Goal: Transaction & Acquisition: Purchase product/service

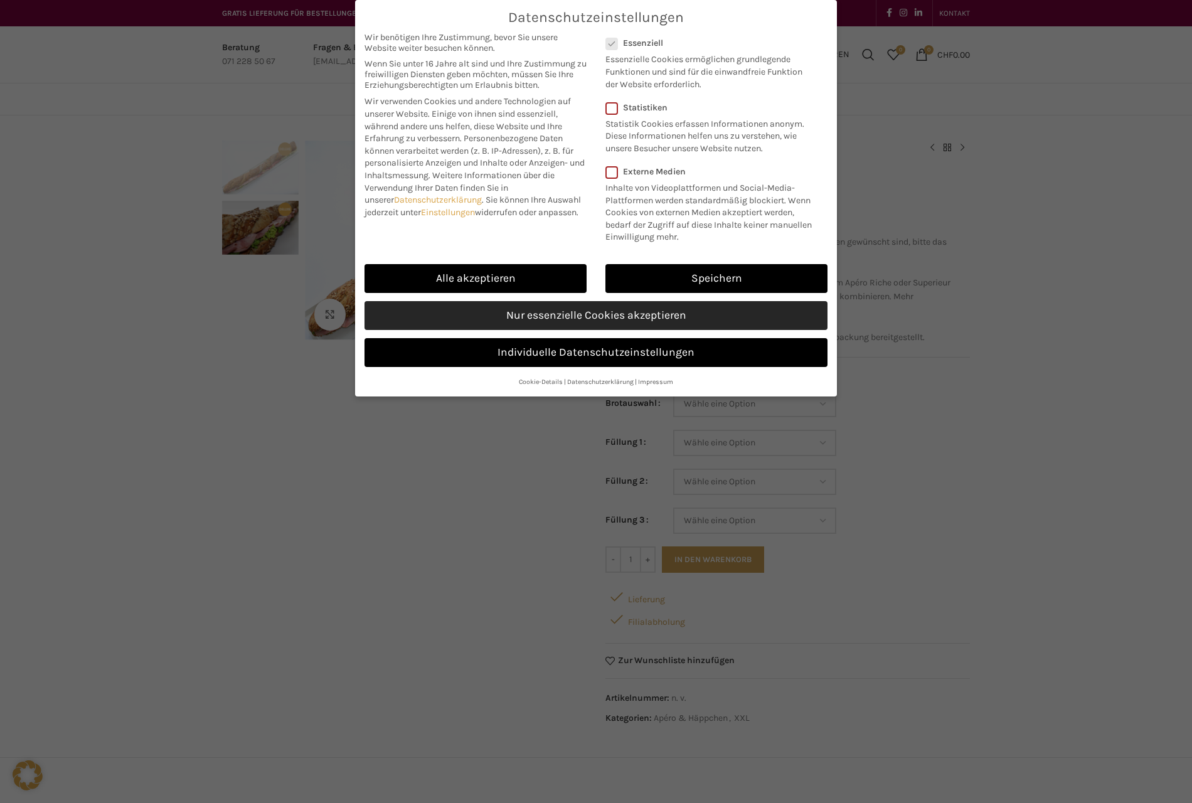
click at [581, 319] on link "Nur essenzielle Cookies akzeptieren" at bounding box center [596, 315] width 463 height 29
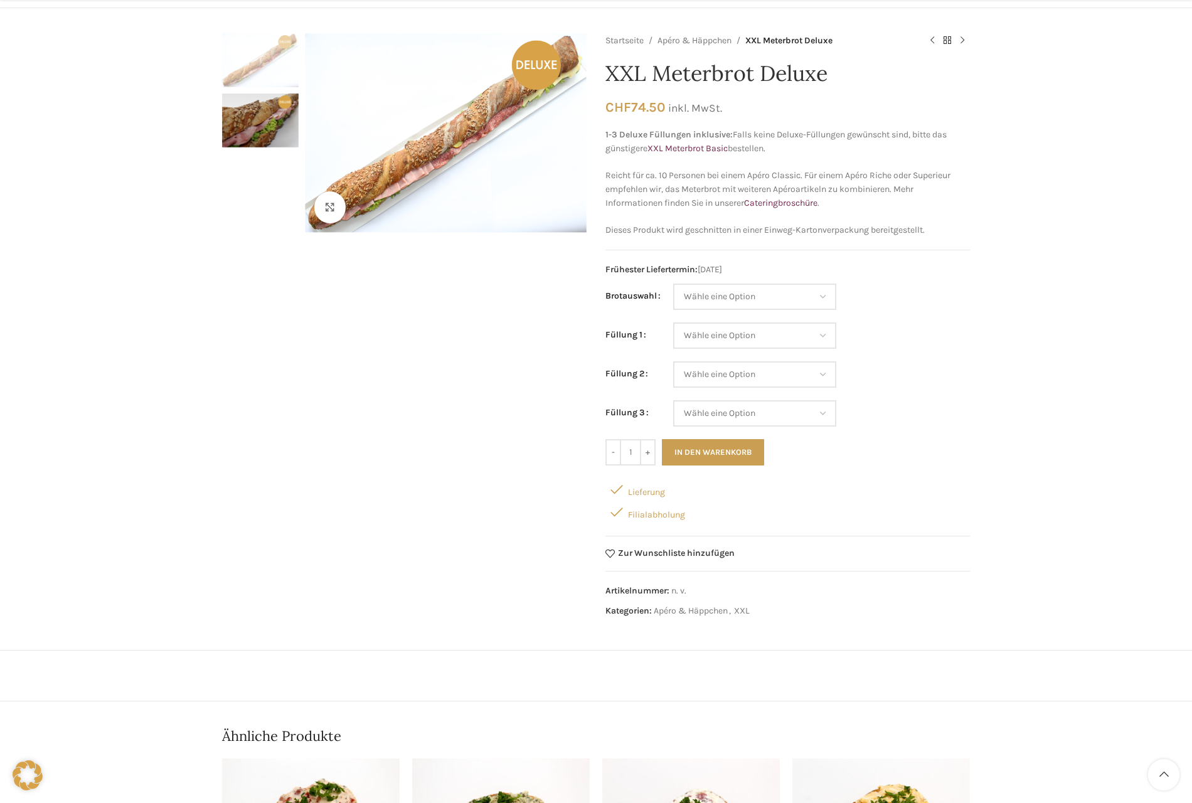
scroll to position [125, 0]
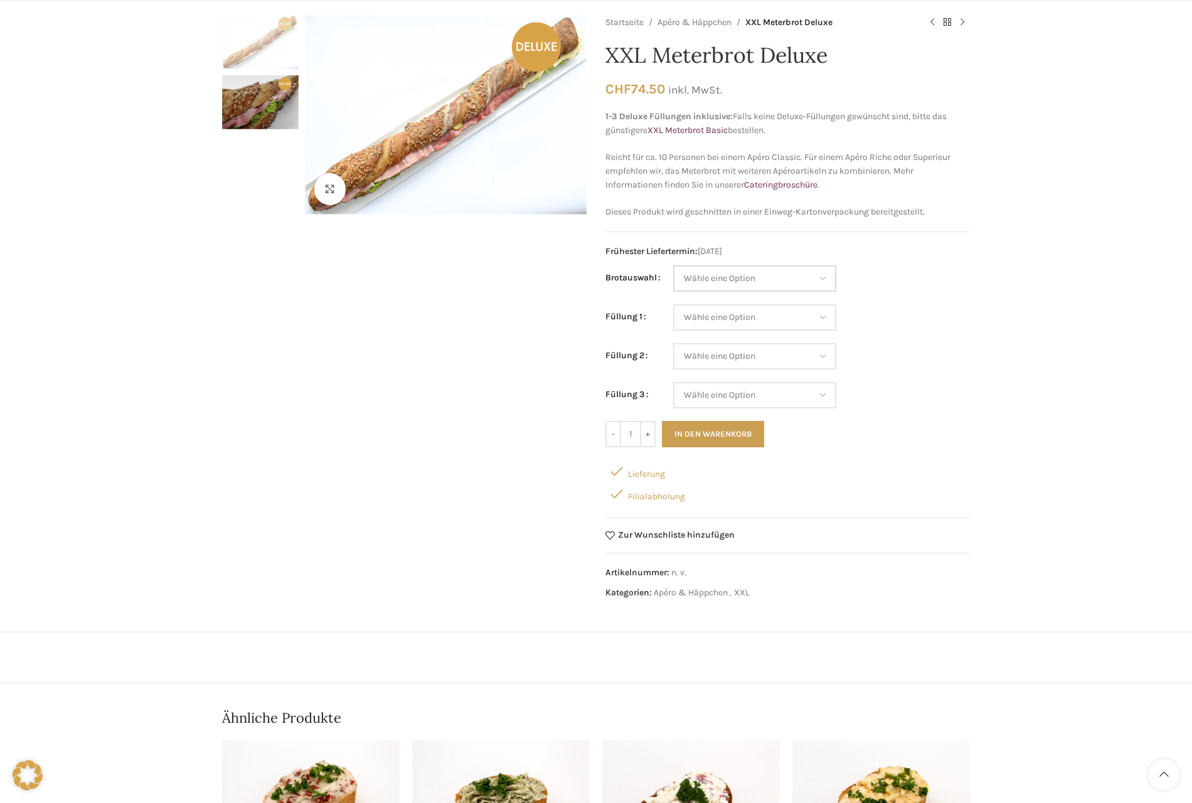
click at [804, 276] on select "Wähle eine Option Baguette Paillasse dunkel Paillasse knusper (Bild) Laugenbagu…" at bounding box center [754, 278] width 163 height 26
click at [883, 306] on td "Wähle eine Option Lachs (Deluxe) Roastbeef (Deluxe) Rohschinken (Deluxe) Mostbr…" at bounding box center [821, 323] width 297 height 39
click at [708, 19] on link "Apéro & Häppchen" at bounding box center [695, 23] width 74 height 14
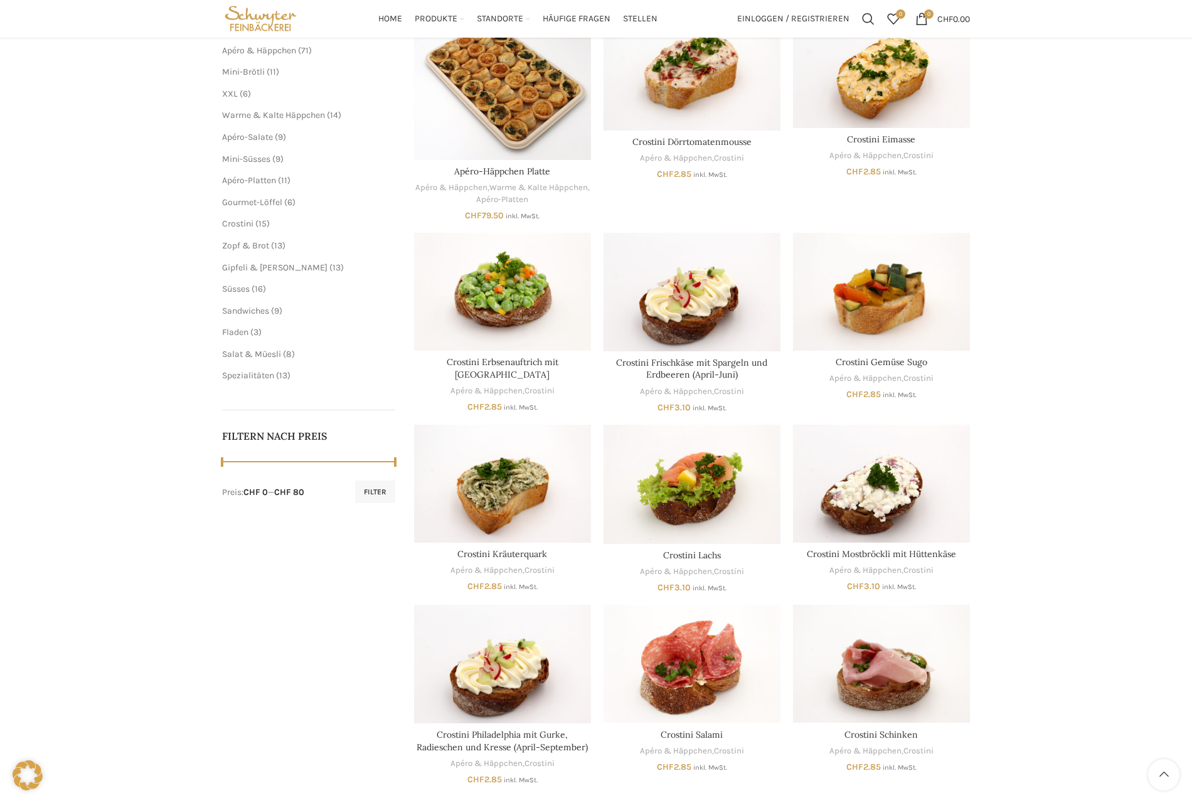
scroll to position [31, 0]
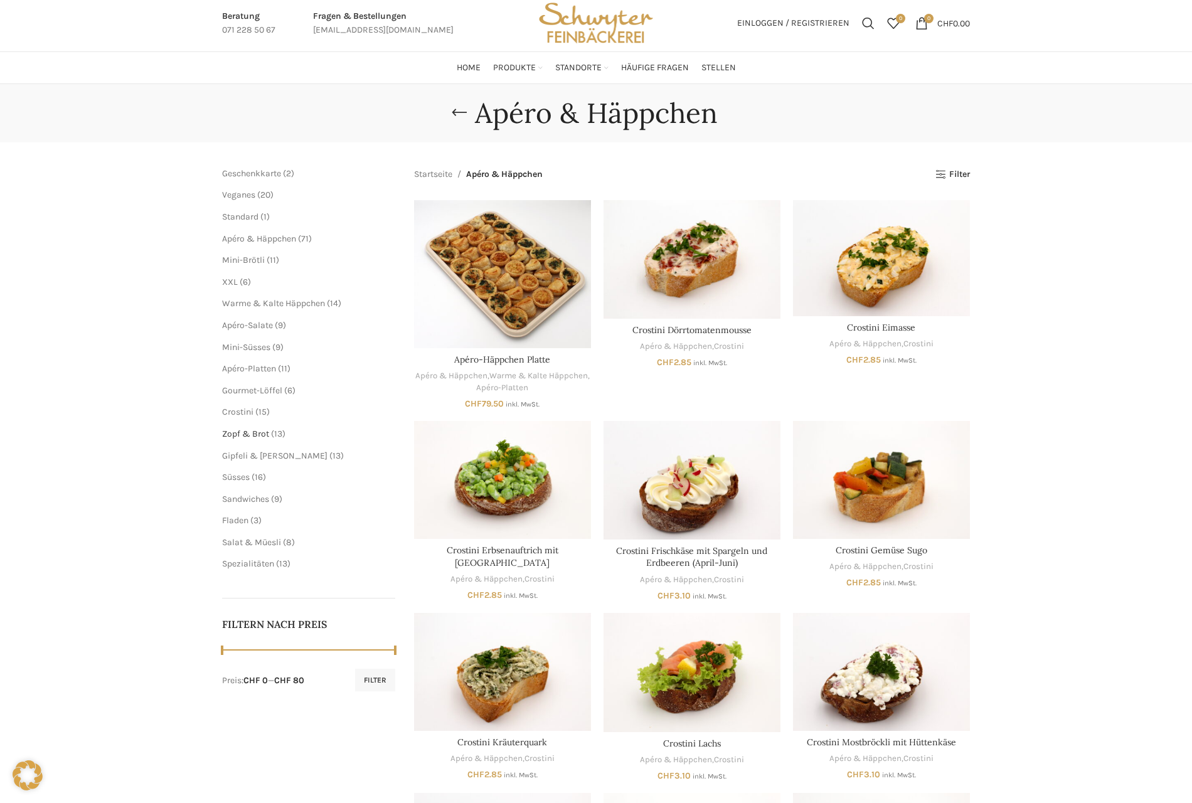
click at [236, 435] on span "Zopf & Brot" at bounding box center [245, 434] width 47 height 11
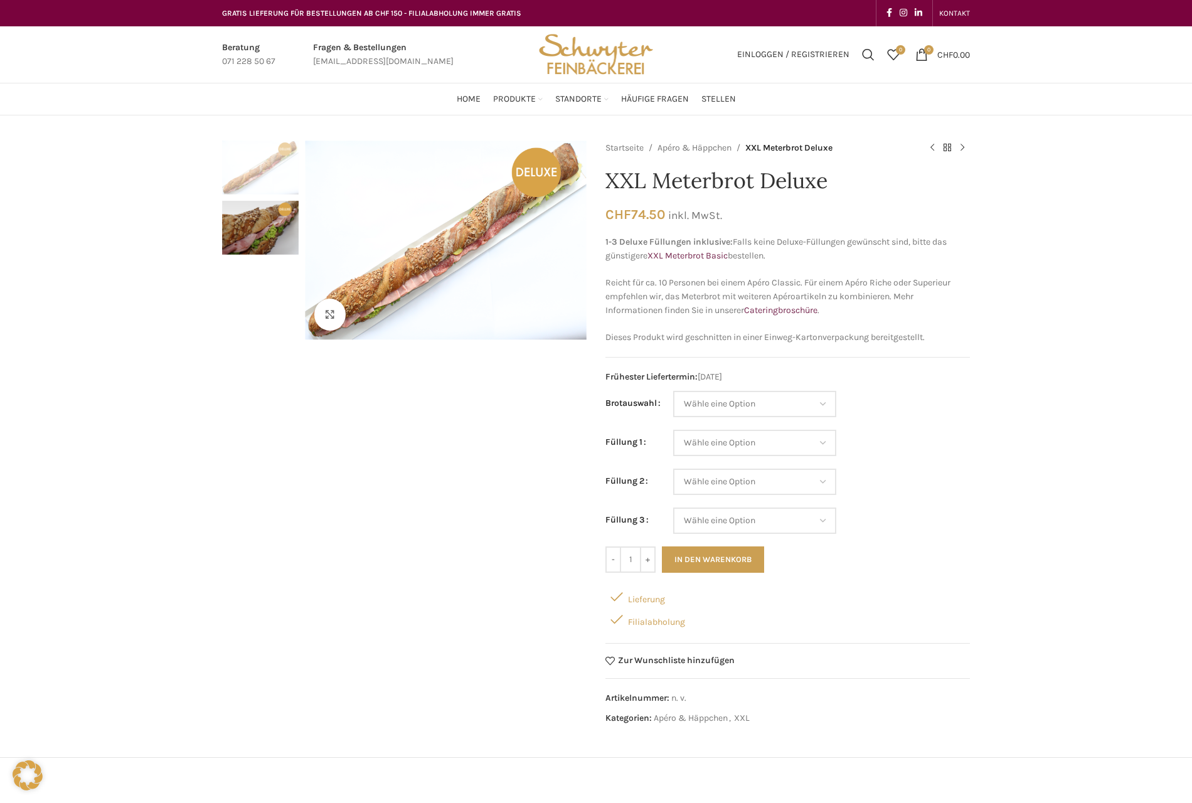
scroll to position [125, 0]
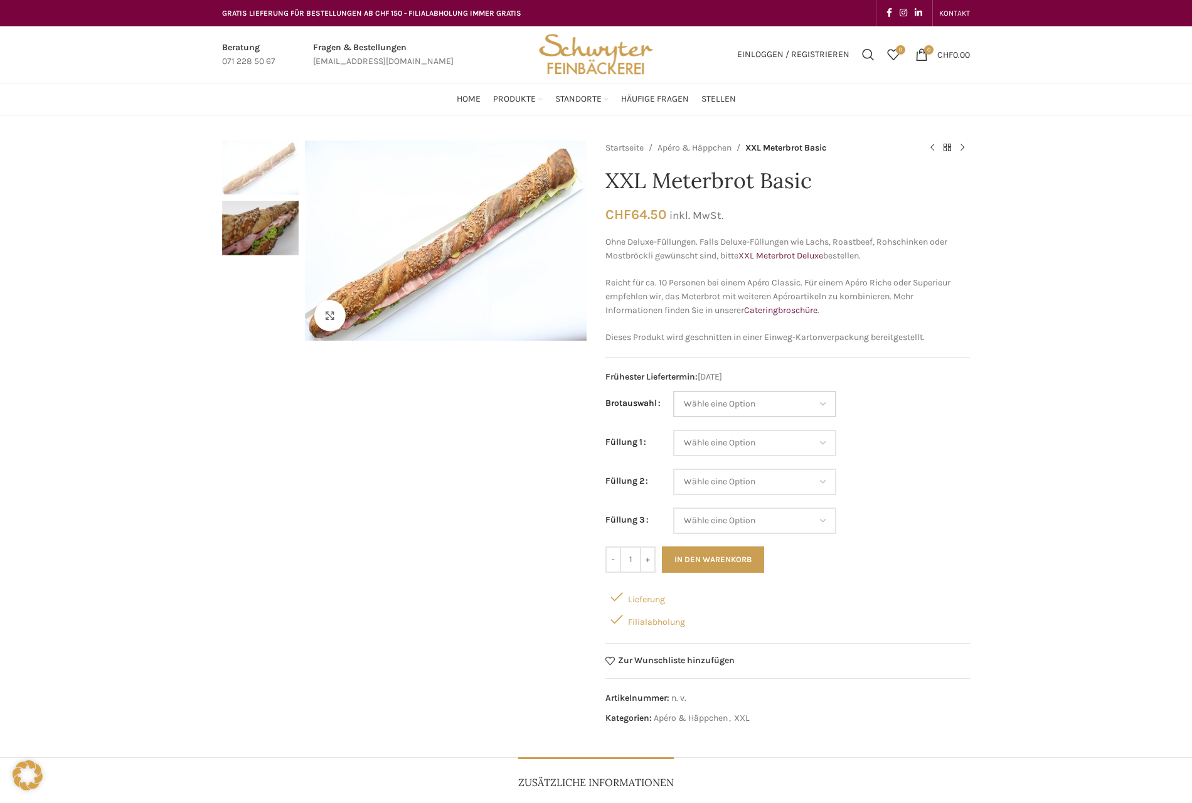
click at [736, 400] on select "Wähle eine Option Baguette Paillasse dunkel Paillasse knusper (Bild) Laugenbagu…" at bounding box center [754, 404] width 163 height 26
click at [673, 391] on select "Wähle eine Option Baguette Paillasse dunkel Paillasse knusper (Bild) Laugenbagu…" at bounding box center [754, 404] width 163 height 26
select select "Paillasse knusper (Bild)"
click at [708, 436] on select "Wähle eine Option Salami Schinken Fleischkäse Trutenschinken Appenzellerkäse Gr…" at bounding box center [754, 443] width 163 height 26
select select "Salami"
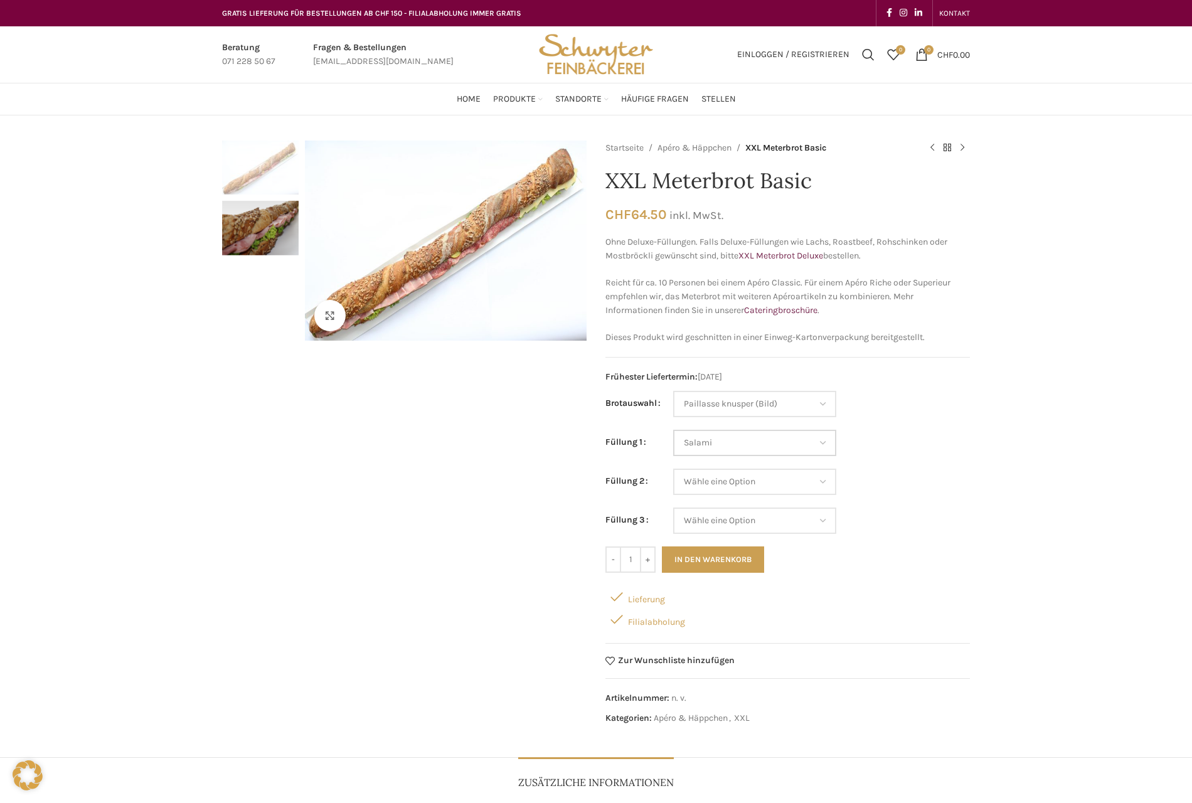
click at [673, 430] on select "Wähle eine Option Salami Schinken Fleischkäse Trutenschinken Appenzellerkäse Gr…" at bounding box center [754, 443] width 163 height 26
select select "Paillasse knusper (Bild)"
select select "Salami"
click at [723, 482] on select "Wähle eine Option Salami Schinken Fleischkäse Trutenschinken Appenzellerkäse Gr…" at bounding box center [754, 482] width 163 height 26
select select "Fleischkäse"
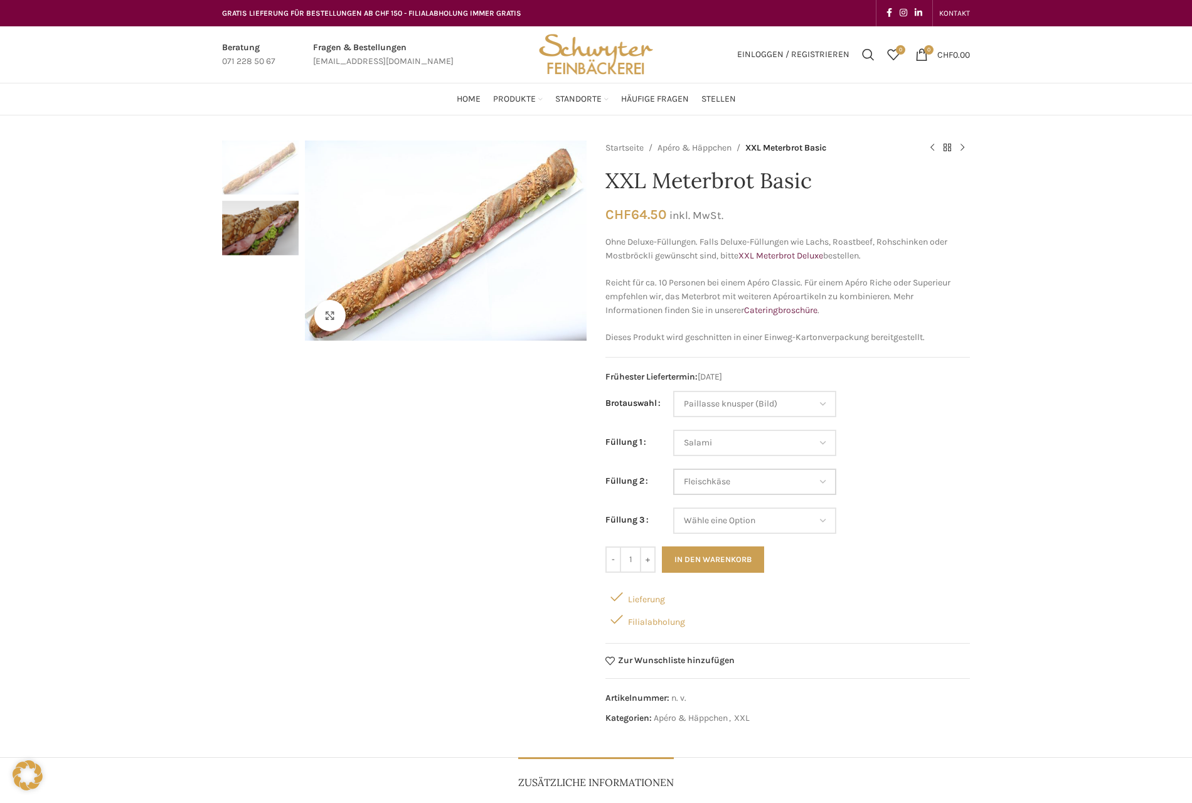
click at [673, 469] on select "Wähle eine Option Salami Schinken Fleischkäse Trutenschinken Appenzellerkäse Gr…" at bounding box center [754, 482] width 163 height 26
select select "Paillasse knusper (Bild)"
select select "Salami"
select select "Fleischkäse"
click at [736, 517] on select "Wähle eine Option Salami Schinken Fleischkäse Trutenschinken Appenzellerkäse Gr…" at bounding box center [754, 521] width 163 height 26
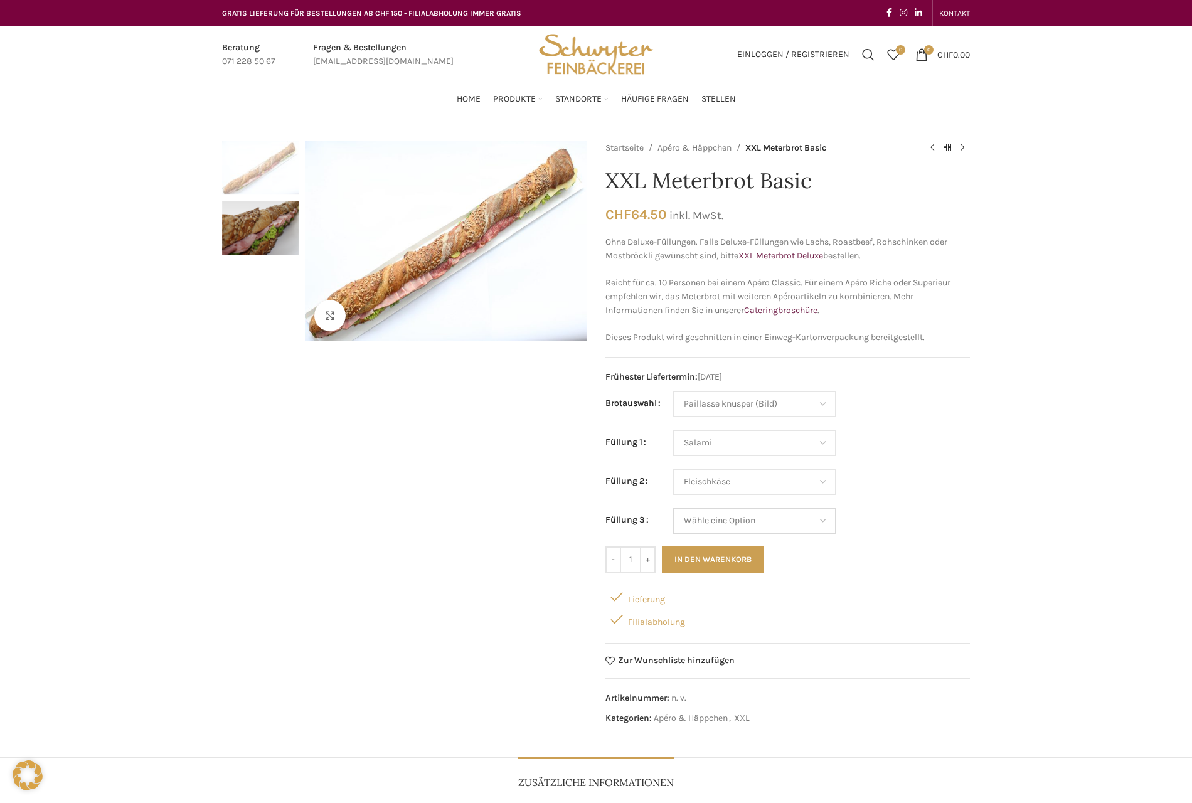
select select "Appenzellerkäse"
click at [673, 508] on select "Wähle eine Option Salami Schinken Fleischkäse Trutenschinken Appenzellerkäse Gr…" at bounding box center [754, 521] width 163 height 26
select select "Paillasse knusper (Bild)"
select select "Salami"
select select "Fleischkäse"
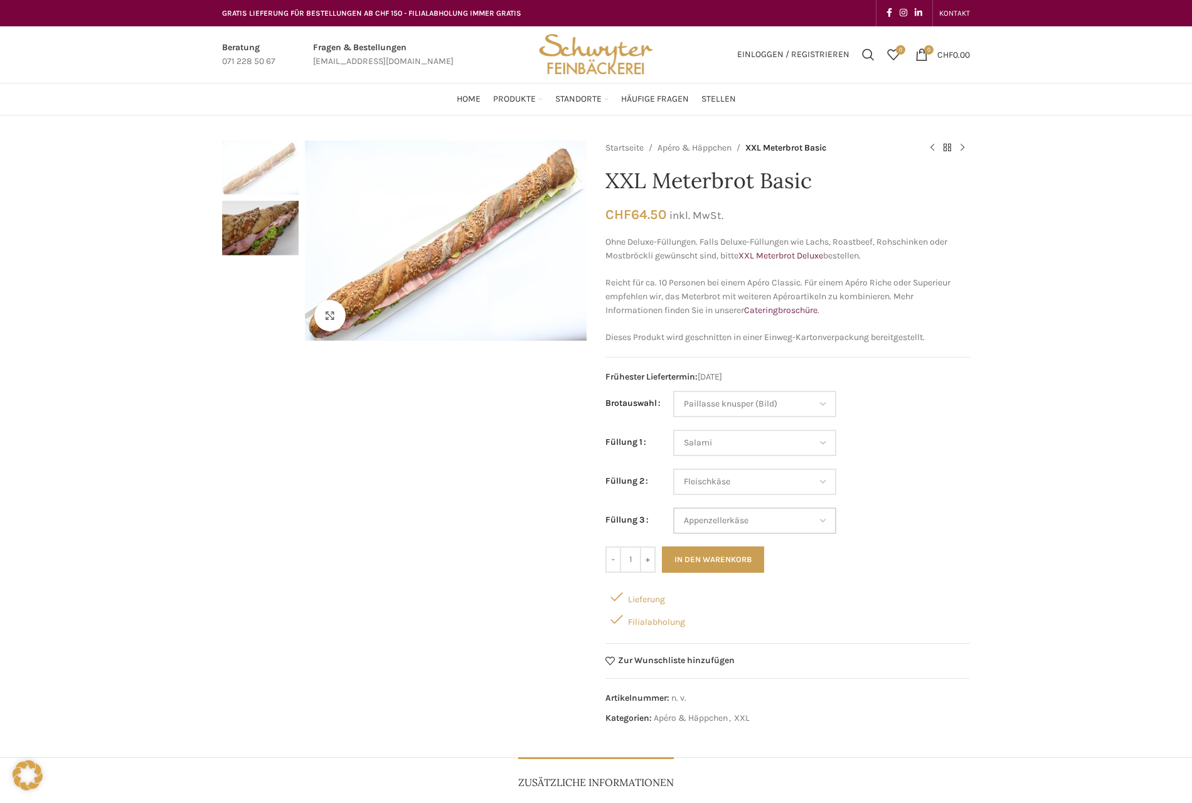
select select "Appenzellerkäse"
click at [721, 561] on button "In den Warenkorb" at bounding box center [713, 559] width 102 height 26
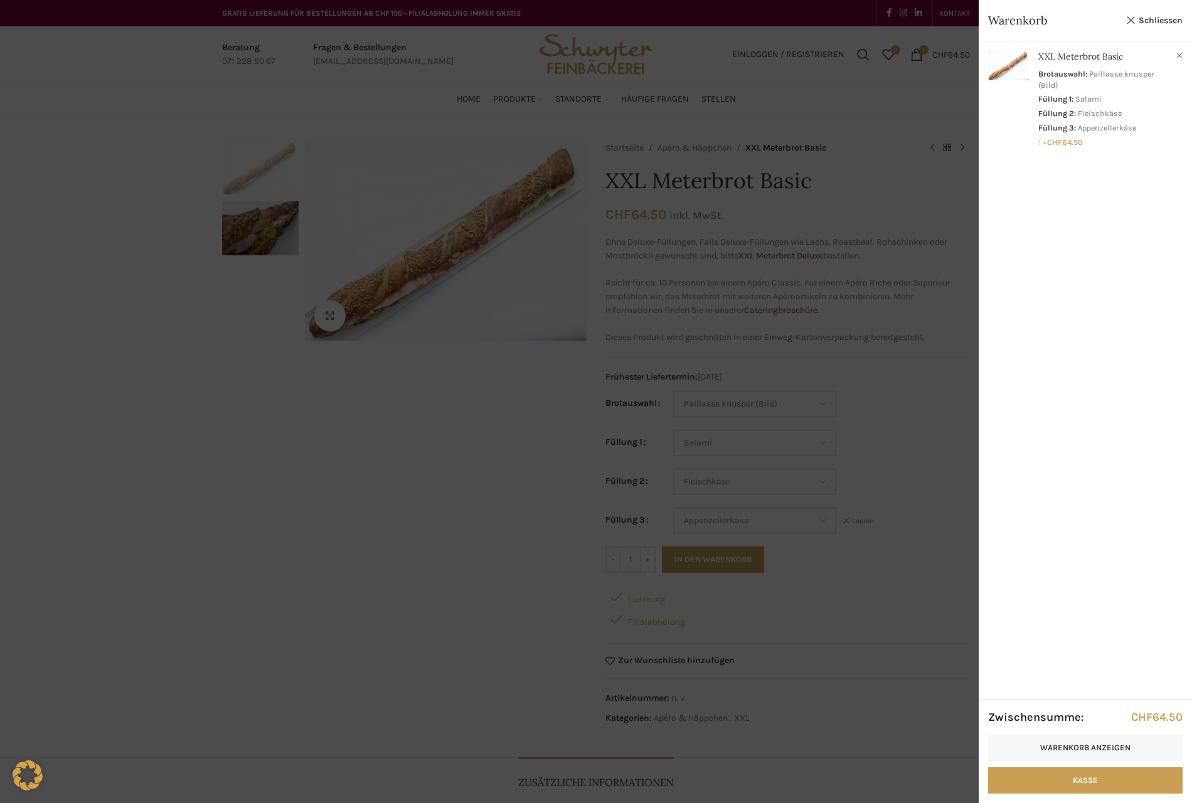
click at [924, 422] on div at bounding box center [596, 401] width 1192 height 803
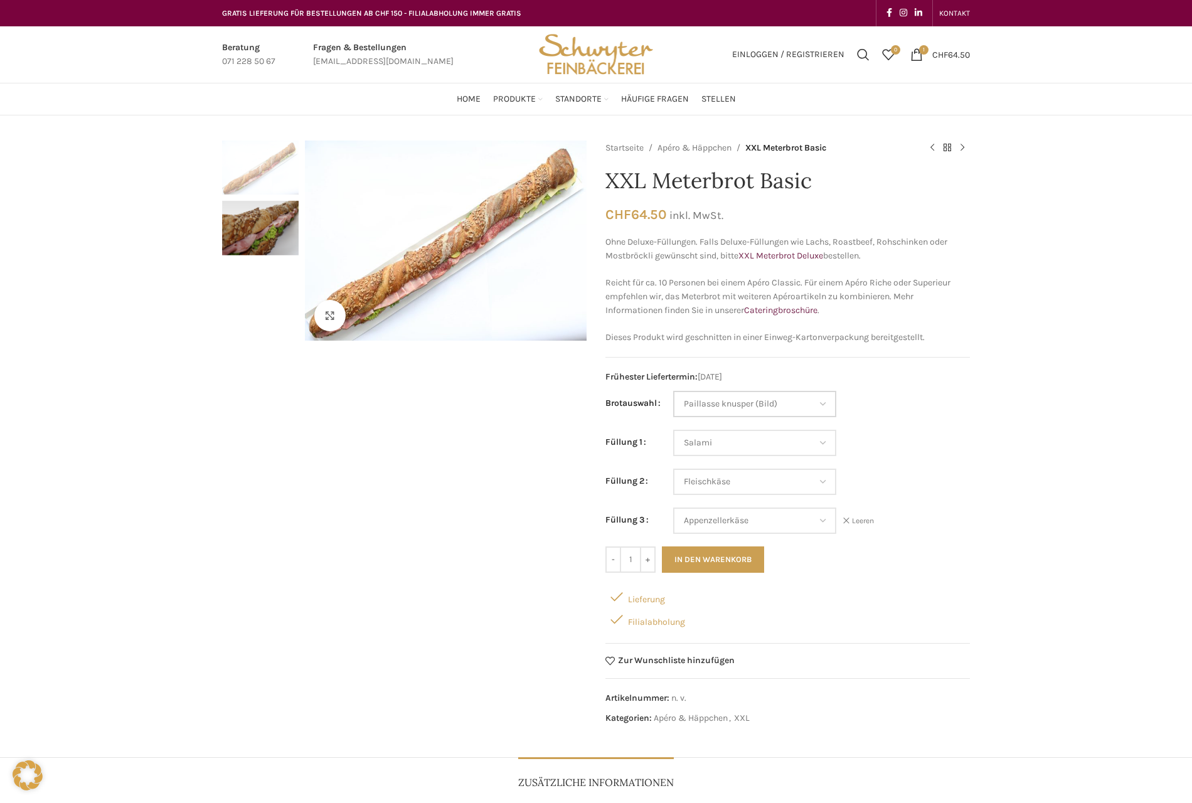
click at [758, 405] on select "Wähle eine Option Baguette Paillasse dunkel Paillasse knusper (Bild) Laugenbagu…" at bounding box center [754, 404] width 163 height 26
click at [912, 420] on td "Wähle eine Option Baguette Paillasse dunkel Paillasse knusper (Bild) Laugenbagu…" at bounding box center [821, 410] width 297 height 39
click at [763, 253] on link "XXL Meterbrot Deluxe" at bounding box center [780, 255] width 85 height 11
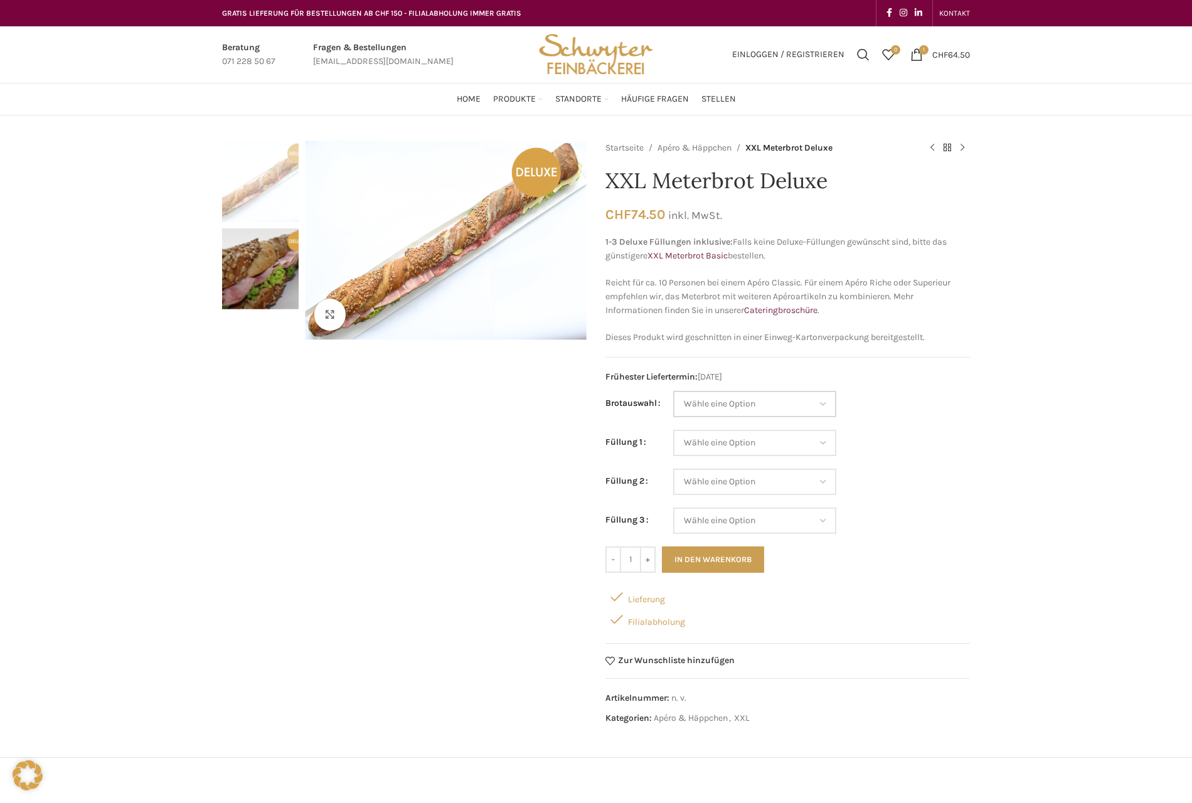
click at [764, 401] on select "Wähle eine Option Baguette Paillasse dunkel Paillasse knusper (Bild) Laugenbagu…" at bounding box center [754, 404] width 163 height 26
select select "Laugenbaguette"
click at [673, 391] on select "Wähle eine Option Baguette Paillasse dunkel Paillasse knusper (Bild) Laugenbagu…" at bounding box center [754, 404] width 163 height 26
click at [728, 449] on select "Wähle eine Option Lachs (Deluxe) Roastbeef (Deluxe) Rohschinken (Deluxe) Mostbr…" at bounding box center [754, 443] width 163 height 26
click at [673, 430] on select "Wähle eine Option Lachs (Deluxe) Roastbeef (Deluxe) Rohschinken (Deluxe) Mostbr…" at bounding box center [754, 443] width 163 height 26
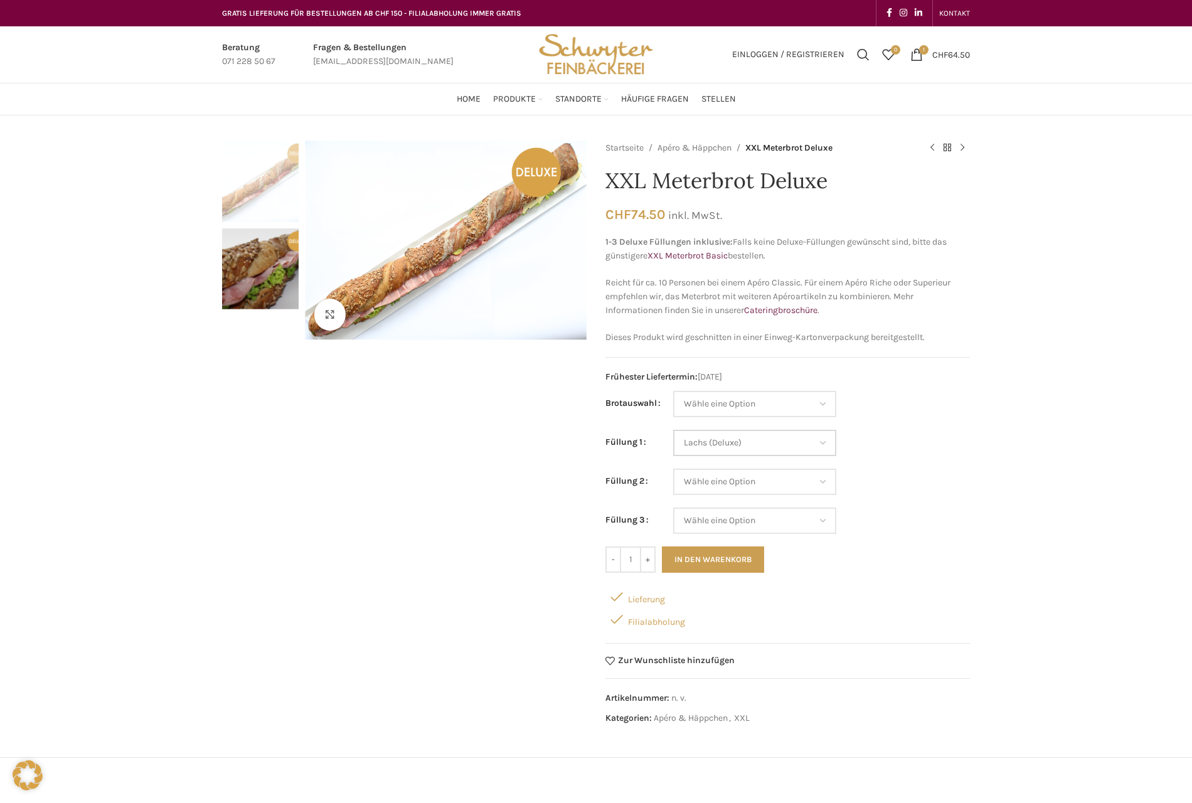
select select "Lachs (Deluxe)"
click at [730, 481] on select "Wähle eine Option Lachs (Deluxe) Roastbeef (Deluxe) Rohschinken (Deluxe) Mostbr…" at bounding box center [754, 482] width 163 height 26
click at [742, 405] on select "Wähle eine Option Baguette Paillasse dunkel Paillasse knusper (Bild) Laugenbagu…" at bounding box center [754, 404] width 163 height 26
click at [673, 391] on select "Wähle eine Option Baguette Paillasse dunkel Paillasse knusper (Bild) Laugenbagu…" at bounding box center [754, 404] width 163 height 26
select select "Paillasse knusper (Bild)"
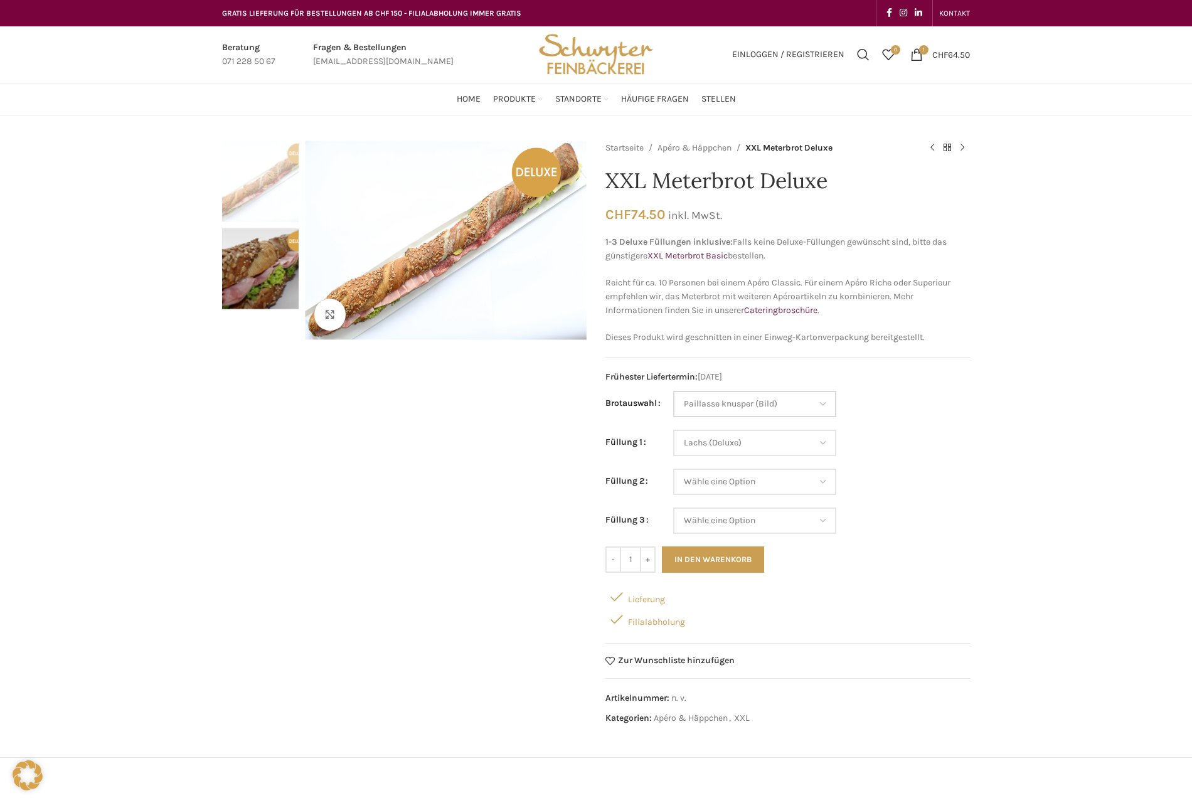
select select "Lachs (Deluxe)"
click at [733, 489] on select "Wähle eine Option Lachs (Deluxe) Roastbeef (Deluxe) Rohschinken (Deluxe) Mostbr…" at bounding box center [754, 482] width 163 height 26
select select "Roastbeef (Deluxe)"
click at [673, 469] on select "Wähle eine Option Lachs (Deluxe) Roastbeef (Deluxe) Rohschinken (Deluxe) Mostbr…" at bounding box center [754, 482] width 163 height 26
select select "Paillasse knusper (Bild)"
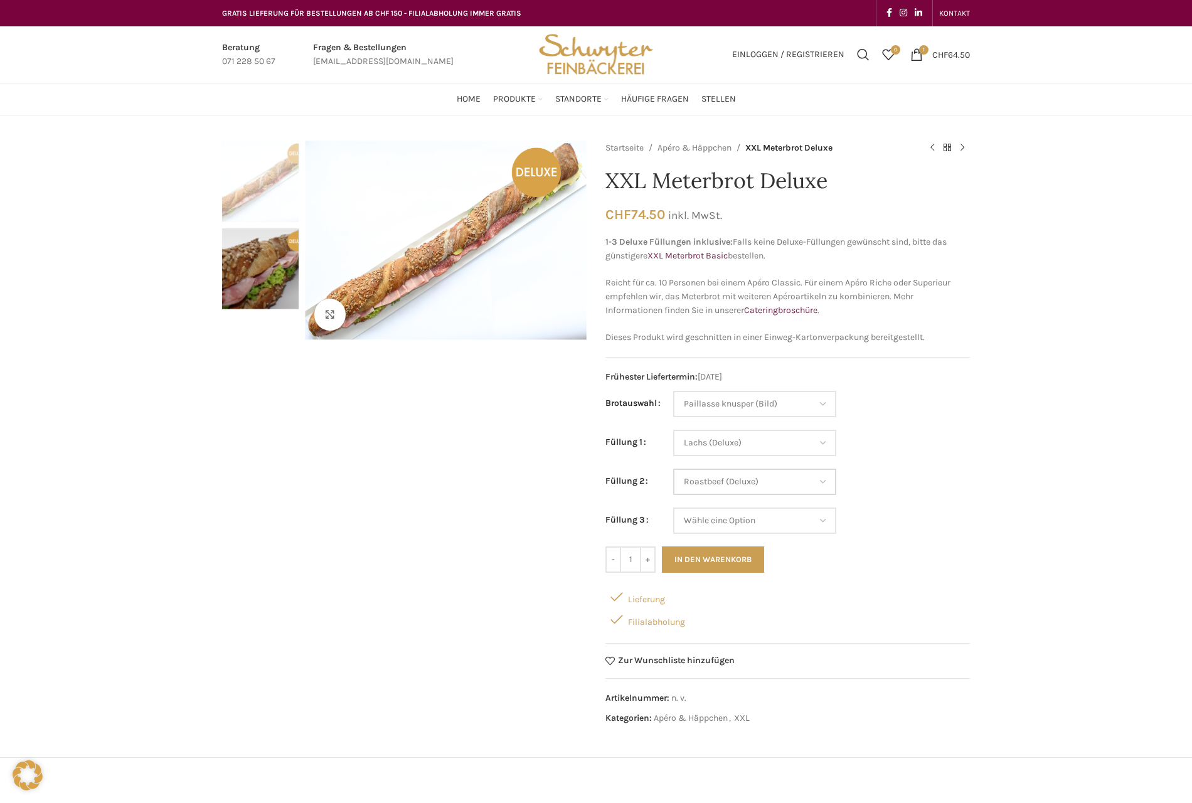
select select "Lachs (Deluxe)"
select select "Roastbeef (Deluxe)"
click at [721, 521] on select "Wähle eine Option Lachs (Deluxe) Roastbeef (Deluxe) Rohschinken (Deluxe) Mostbr…" at bounding box center [754, 521] width 163 height 26
select select "Brie"
click at [673, 508] on select "Wähle eine Option Lachs (Deluxe) Roastbeef (Deluxe) Rohschinken (Deluxe) Mostbr…" at bounding box center [754, 521] width 163 height 26
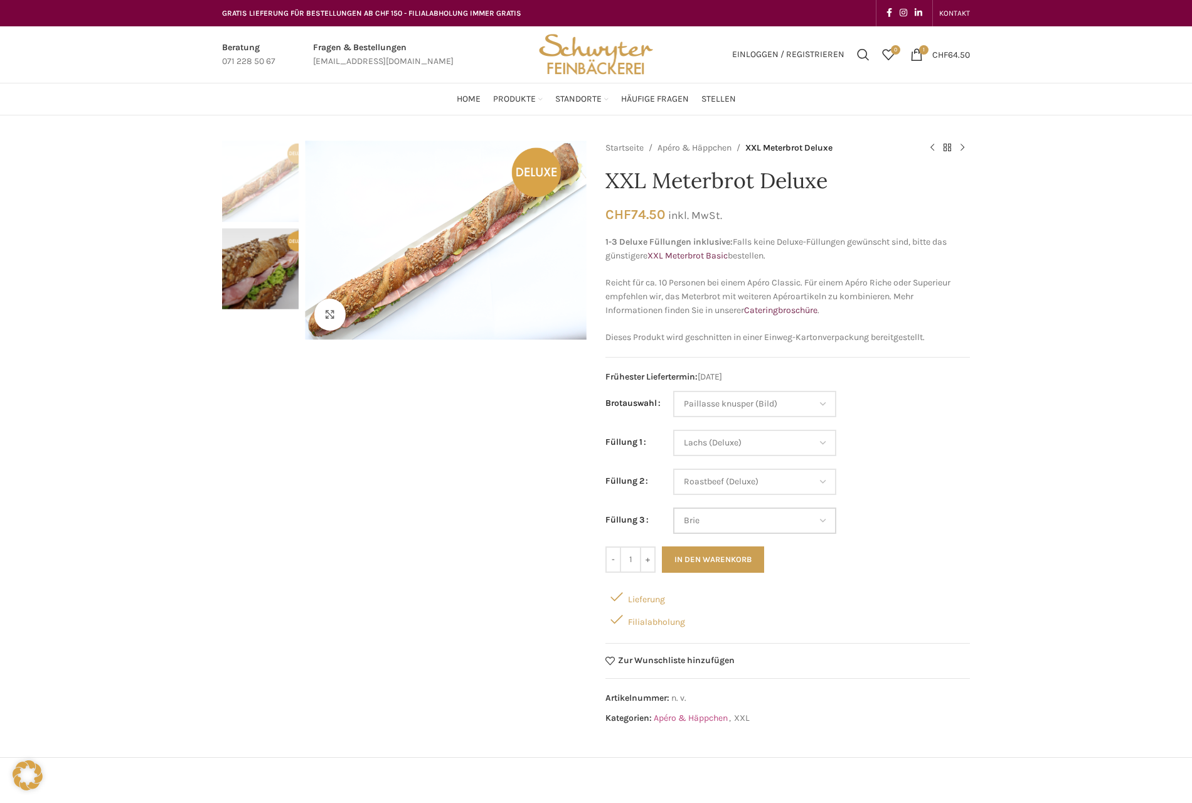
select select "Paillasse knusper (Bild)"
select select "Lachs (Deluxe)"
select select "Roastbeef (Deluxe)"
select select "Brie"
click at [888, 581] on div "Startseite Apéro & Häppchen XXL Meterbrot Deluxe XXL Laugenbrezel Deluxe CHF 74…" at bounding box center [787, 437] width 365 height 592
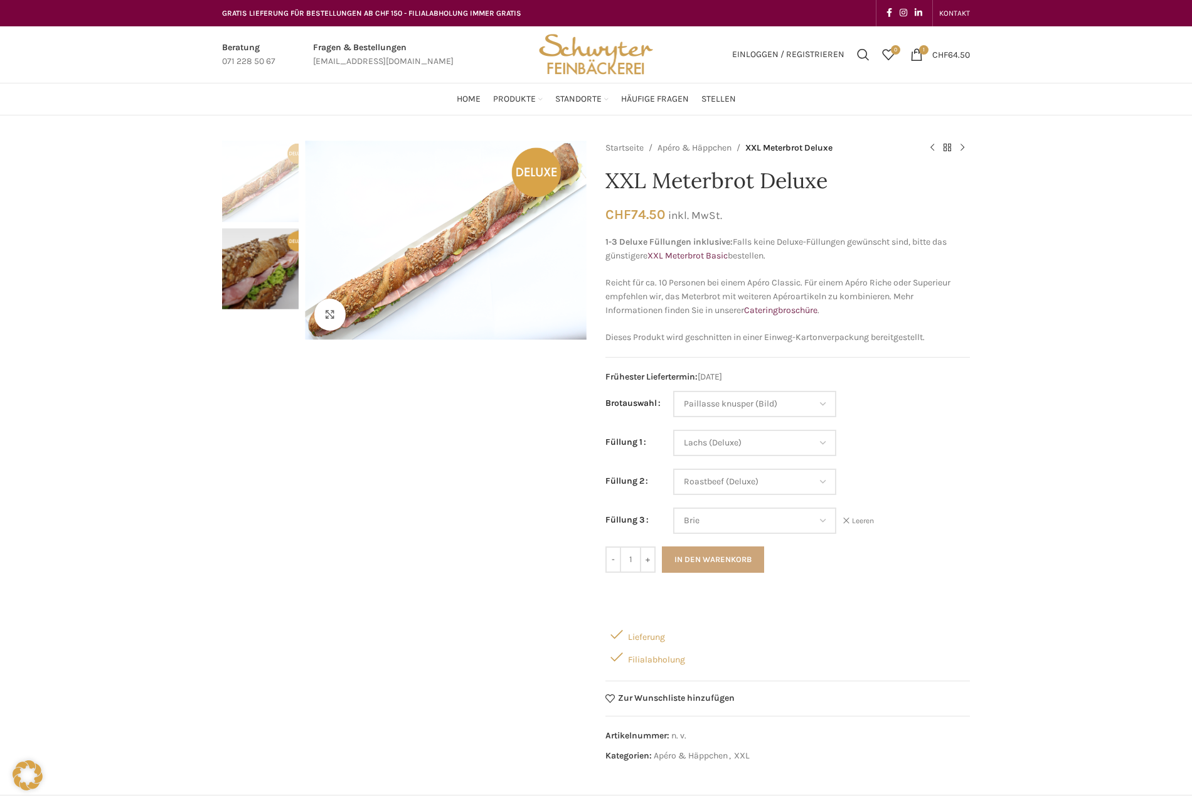
click at [720, 559] on button "In den Warenkorb" at bounding box center [713, 559] width 102 height 26
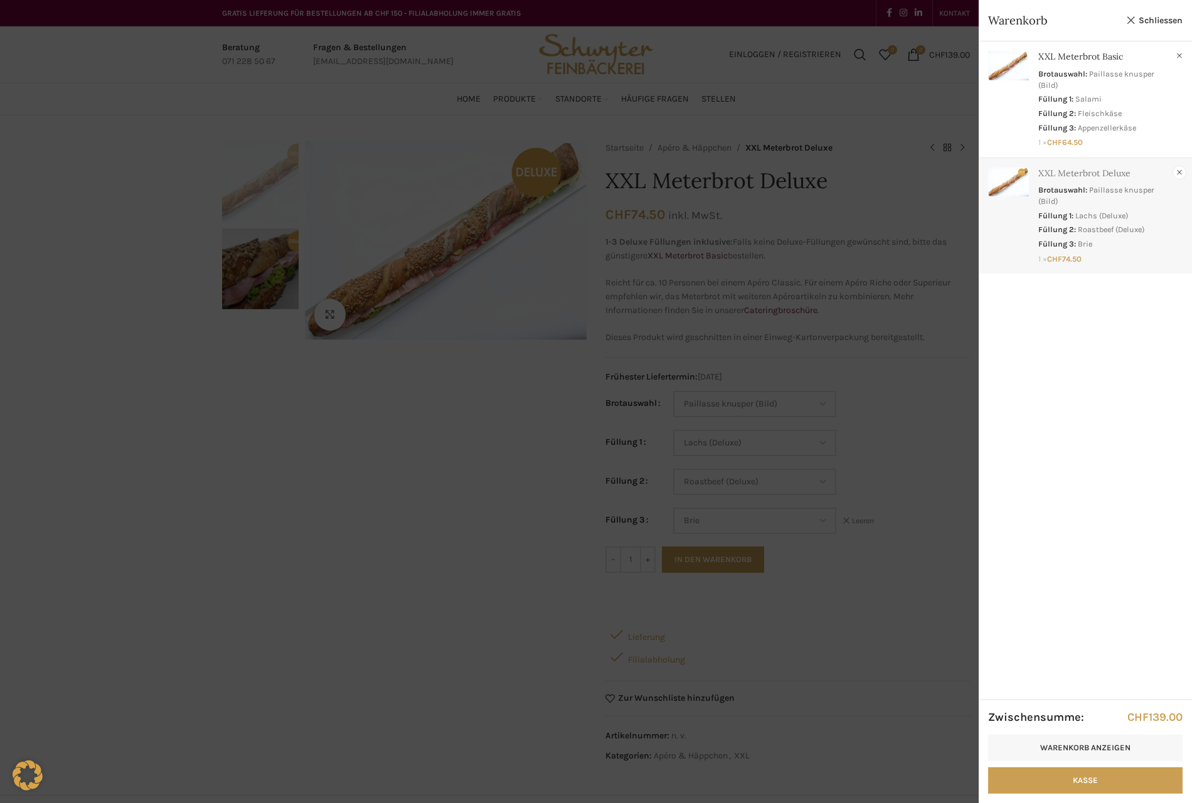
click at [1176, 171] on link "×" at bounding box center [1179, 172] width 13 height 13
click at [489, 525] on div at bounding box center [596, 401] width 1192 height 803
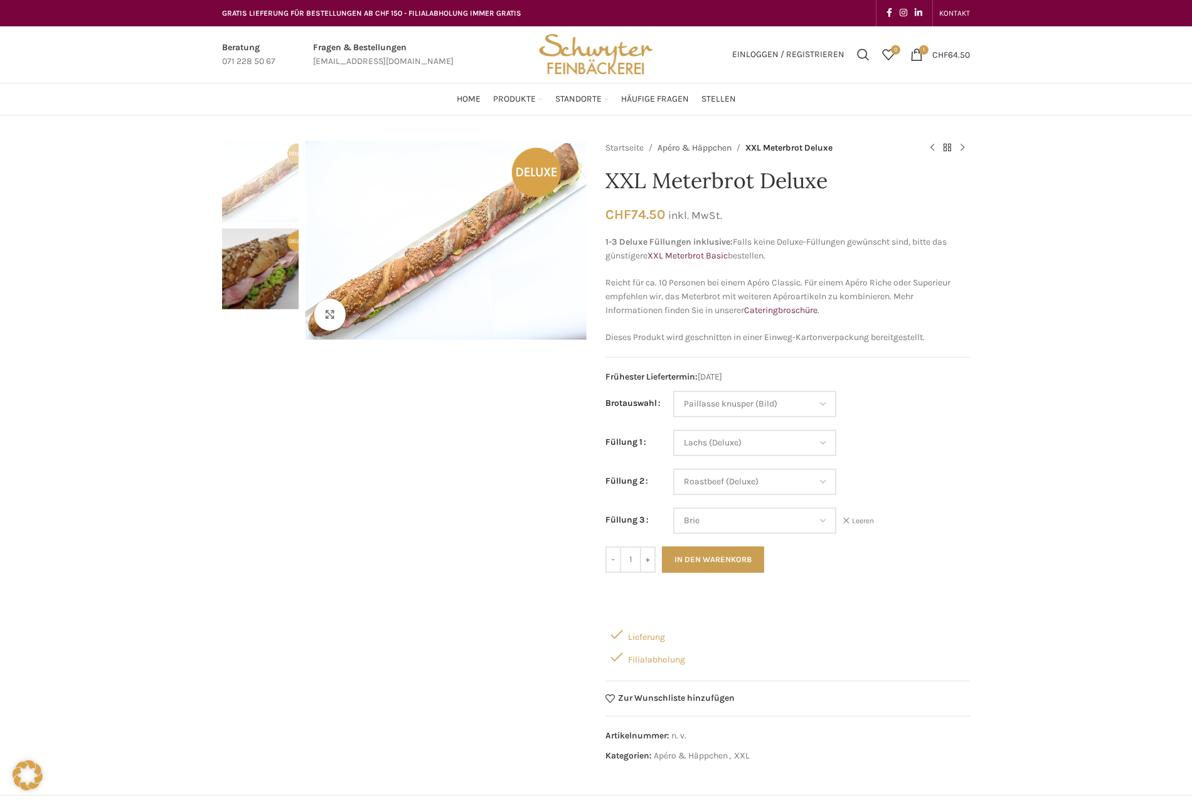
click at [692, 151] on link "Apéro & Häppchen" at bounding box center [695, 148] width 74 height 14
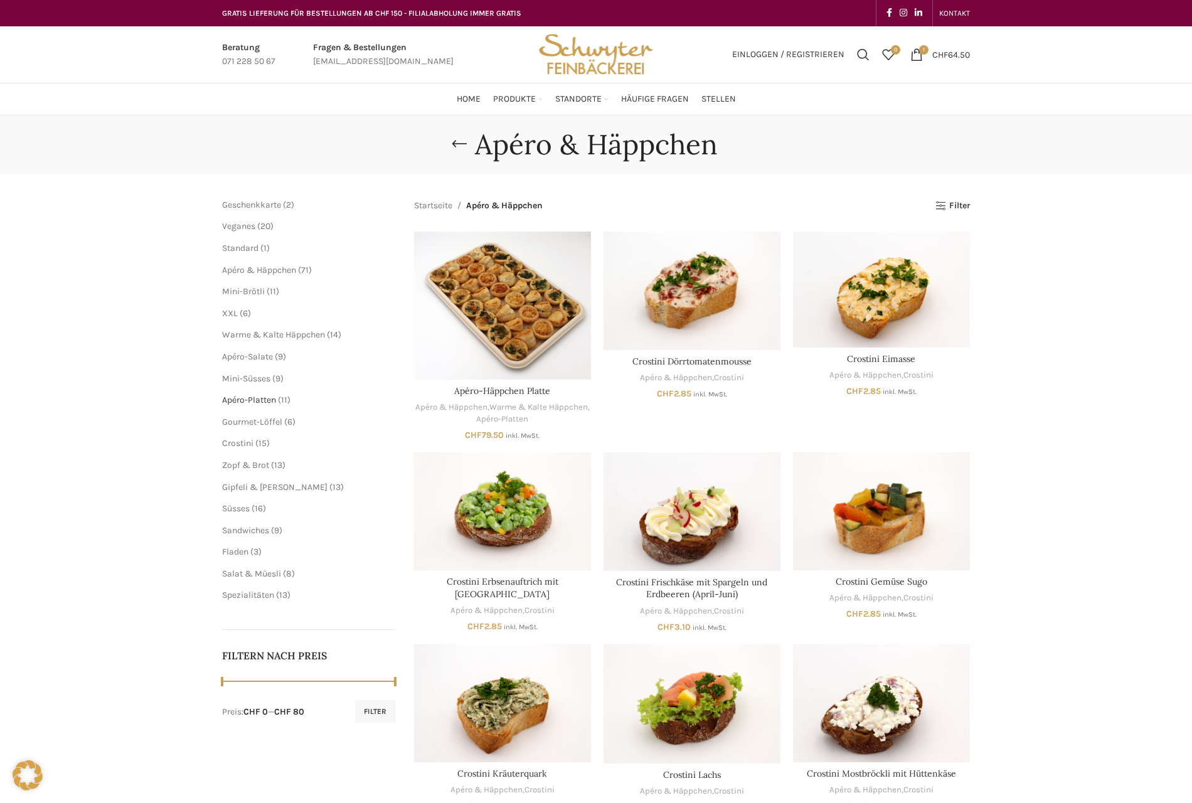
click at [247, 403] on span "Apéro-Platten" at bounding box center [249, 400] width 54 height 11
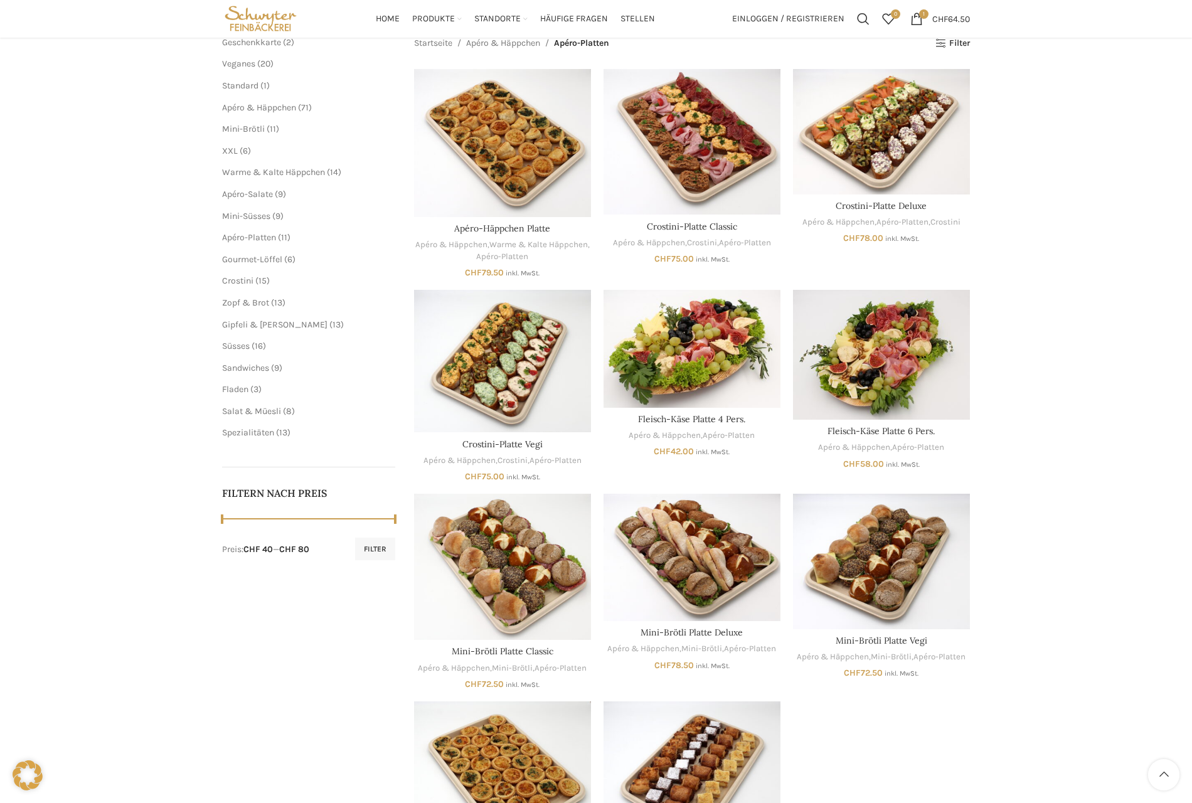
scroll to position [125, 0]
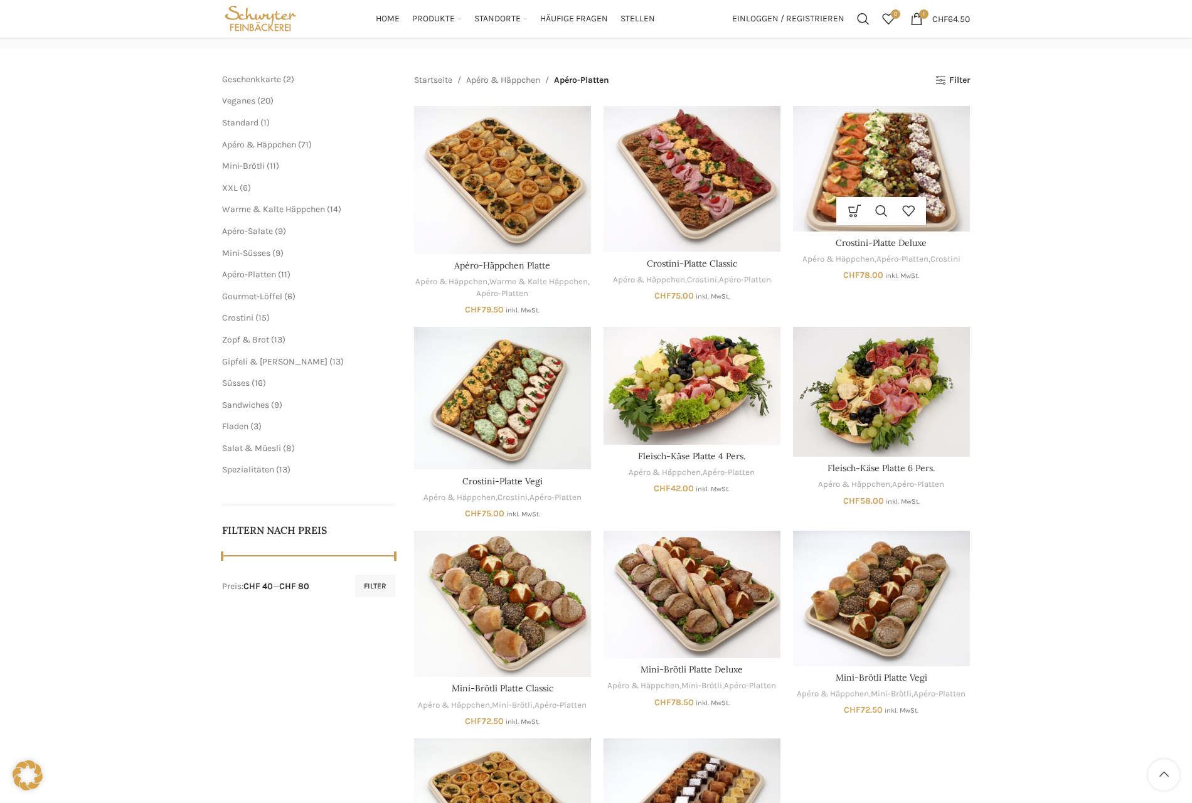
click at [865, 190] on img "Crostini-Platte Deluxe" at bounding box center [881, 168] width 177 height 125
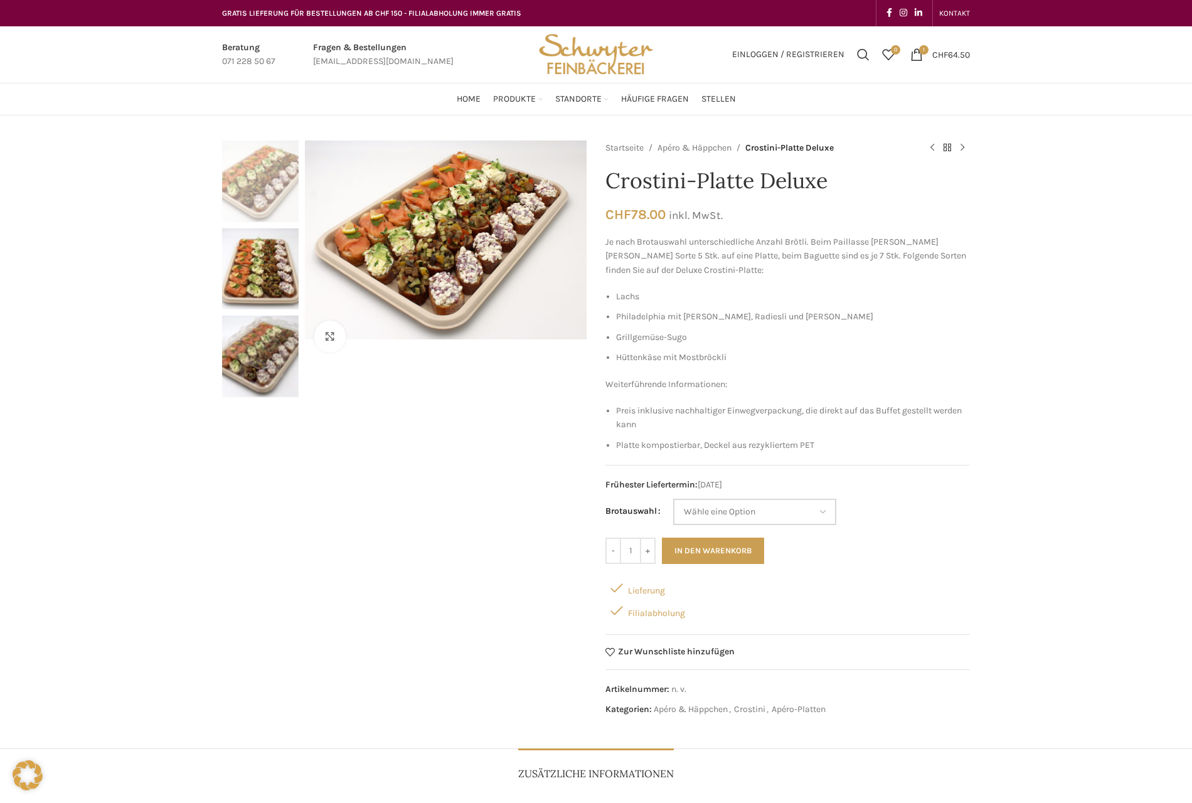
click at [751, 512] on select "[PERSON_NAME] eine Option Baguette Paillasse [PERSON_NAME]" at bounding box center [754, 512] width 163 height 26
click at [673, 499] on select "[PERSON_NAME] eine Option Baguette Paillasse [PERSON_NAME]" at bounding box center [754, 512] width 163 height 26
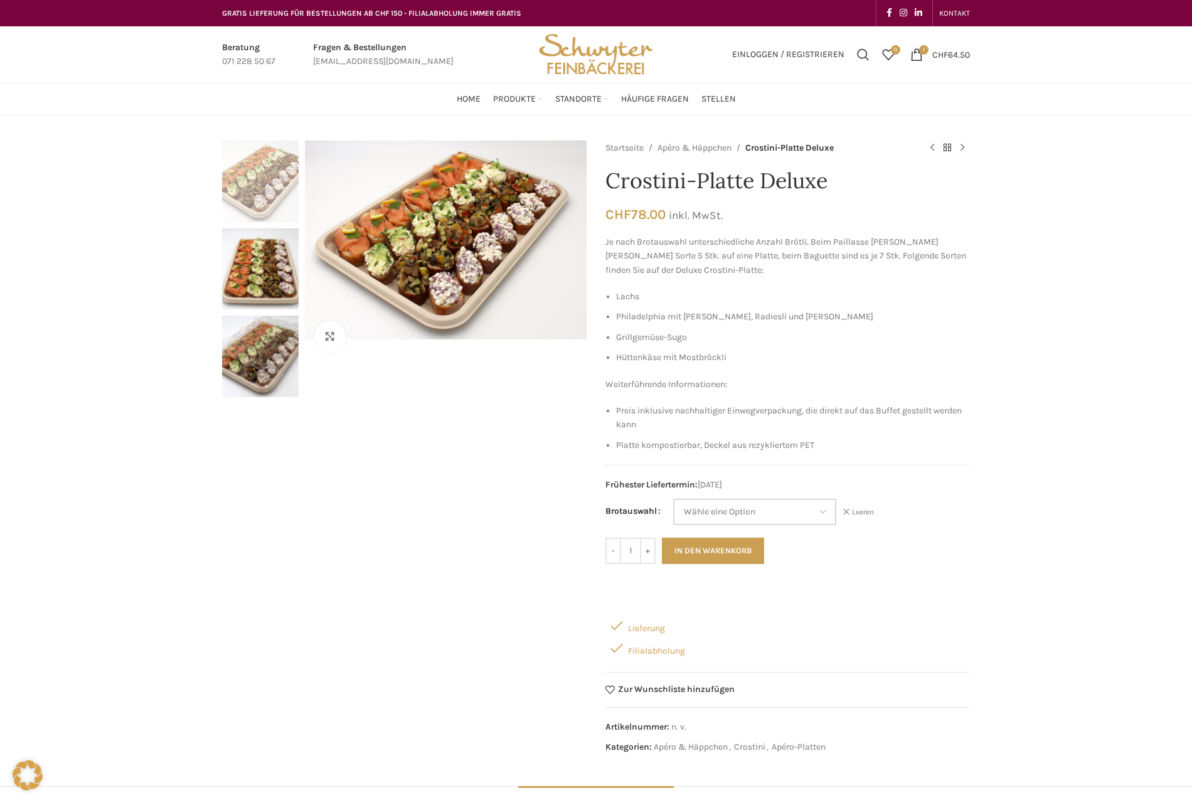
click at [779, 512] on select "Wähle eine Option Baguette Paillasse dunkel" at bounding box center [754, 512] width 163 height 26
click at [673, 499] on select "Wähle eine Option Baguette Paillasse dunkel" at bounding box center [754, 512] width 163 height 26
select select "Baguette"
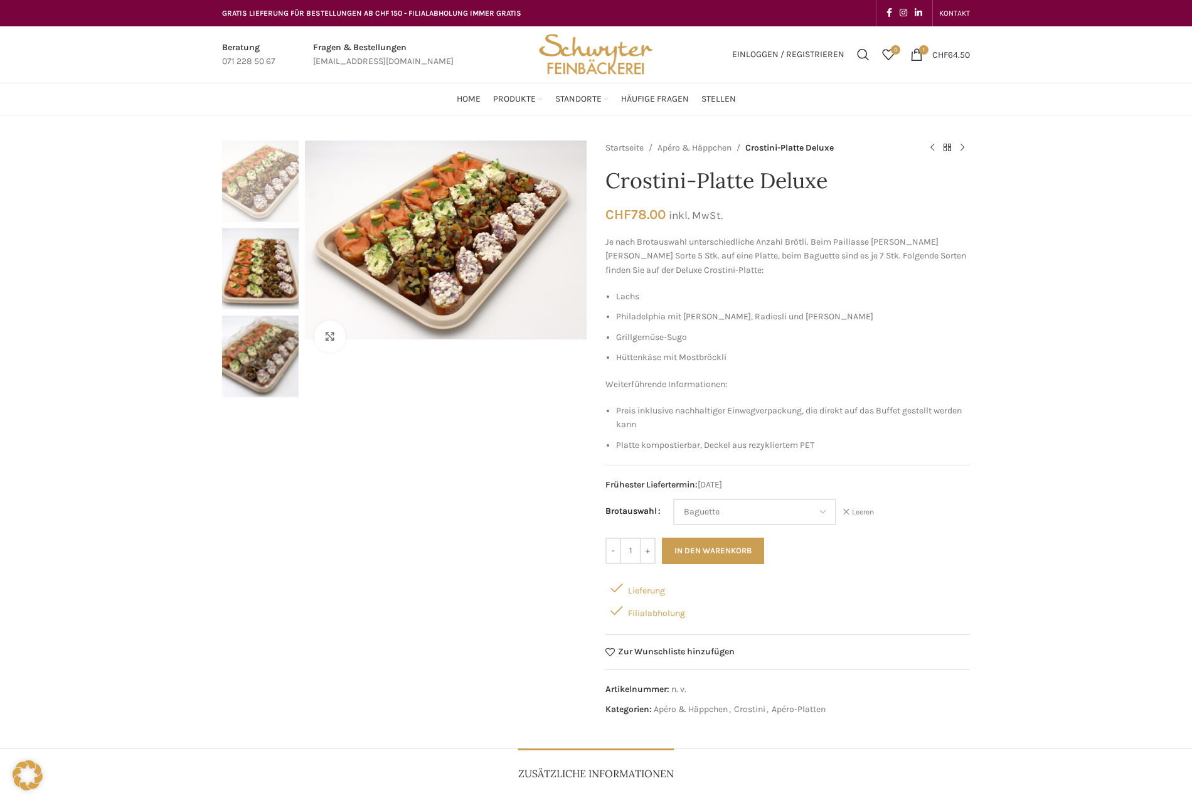
click at [971, 474] on div "Klicken um zu vergrössern Startseite Apéro & Häppchen Crostini-Platte Deluxe Mi…" at bounding box center [596, 432] width 767 height 583
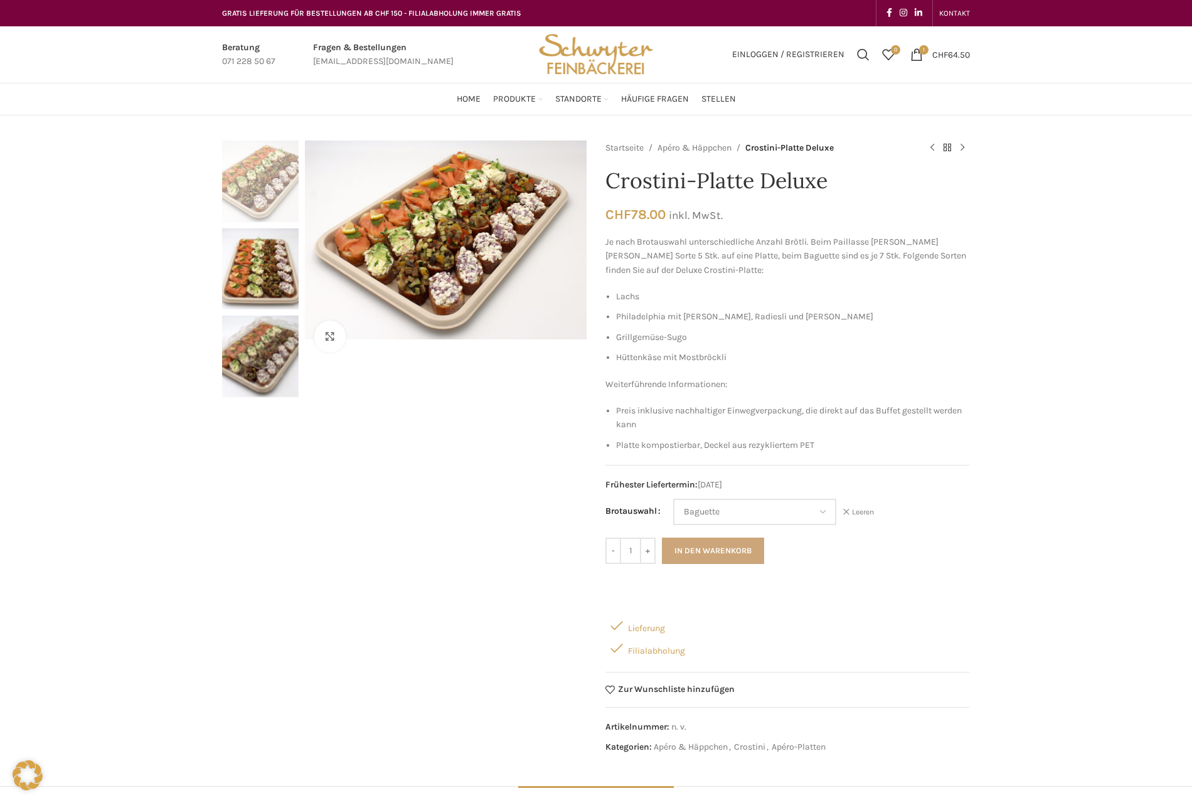
click at [722, 551] on button "In den Warenkorb" at bounding box center [713, 551] width 102 height 26
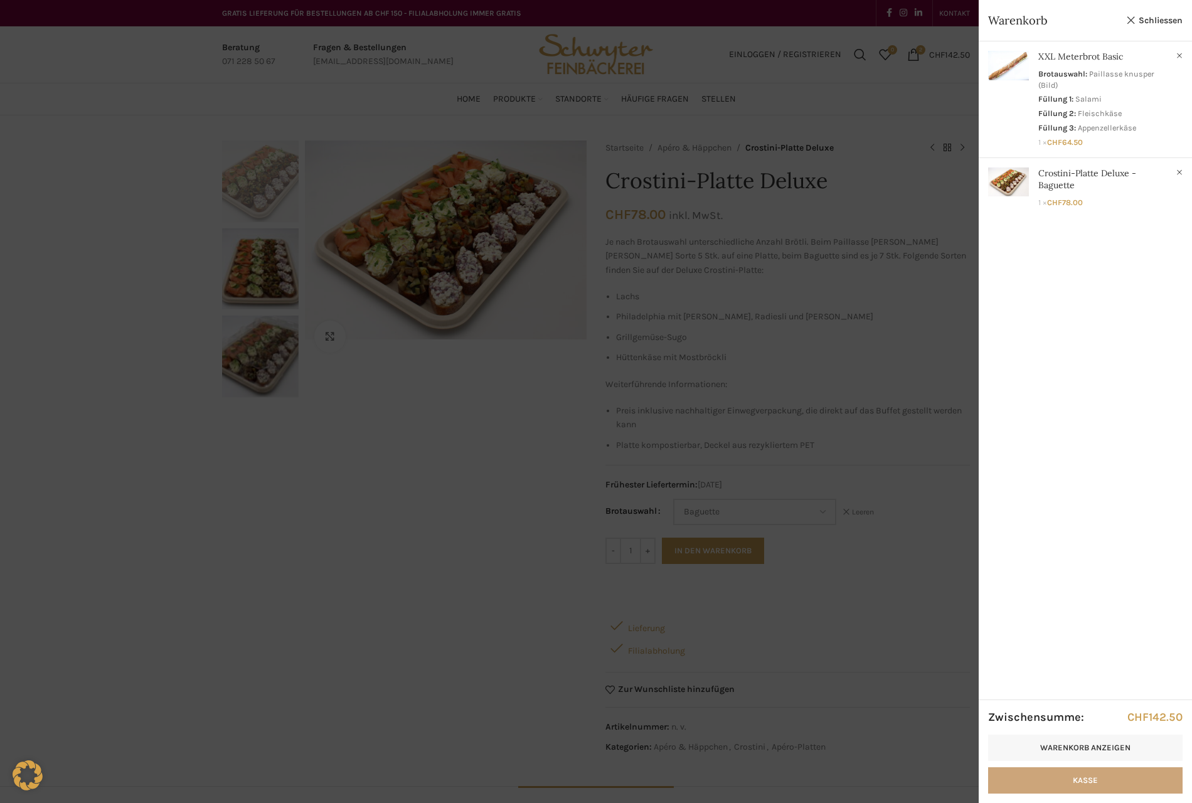
click at [1075, 779] on link "Kasse" at bounding box center [1085, 780] width 194 height 26
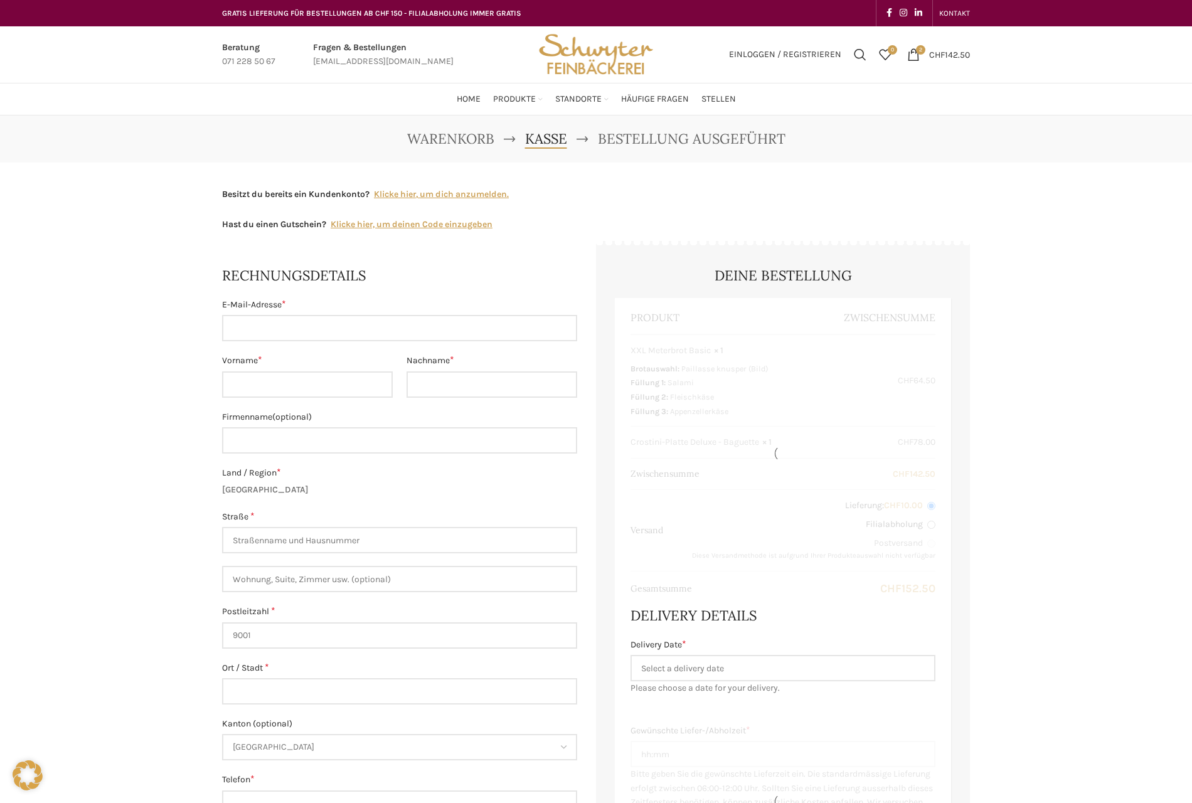
select select "SG"
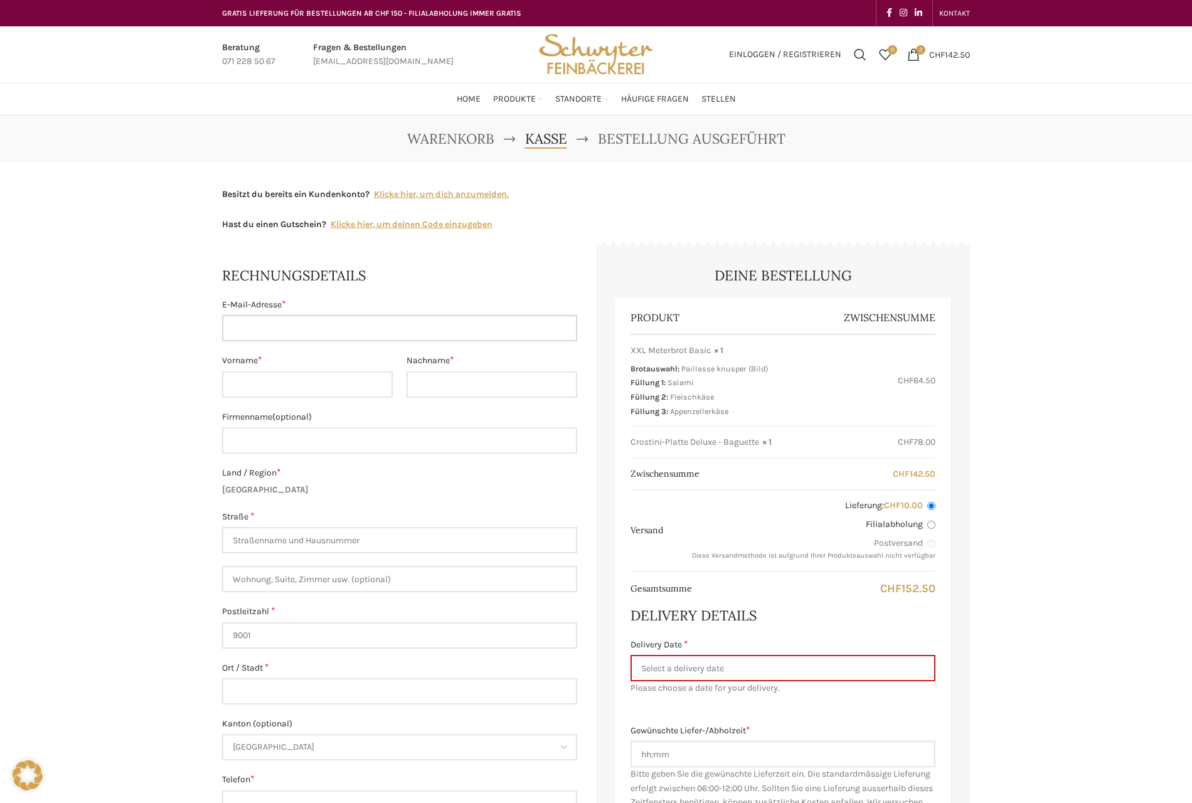
click at [282, 329] on input "E-Mail-Adresse *" at bounding box center [399, 328] width 355 height 26
type input "[PERSON_NAME][EMAIL_ADDRESS][DOMAIN_NAME]"
type input "[PERSON_NAME]"
click at [280, 547] on input "Straße *" at bounding box center [399, 540] width 355 height 26
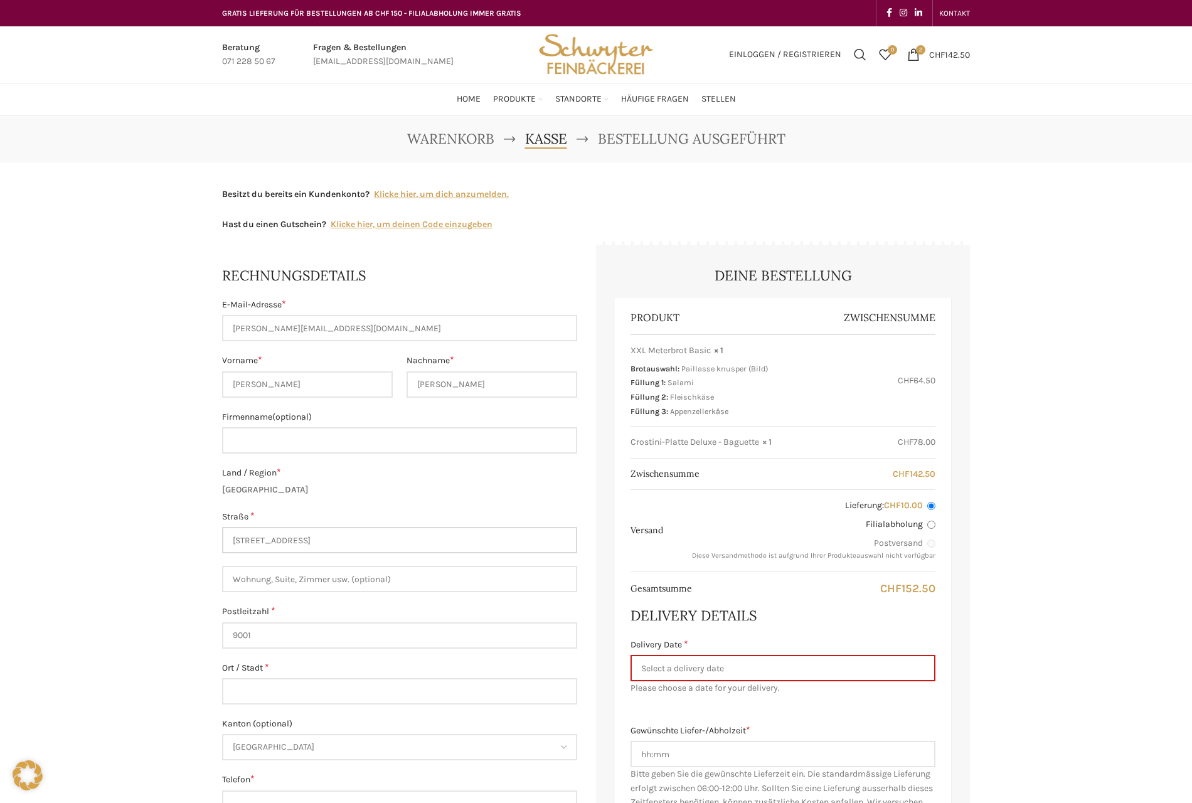
type input "[STREET_ADDRESS]"
type input "9000"
type input "[GEOGRAPHIC_DATA]"
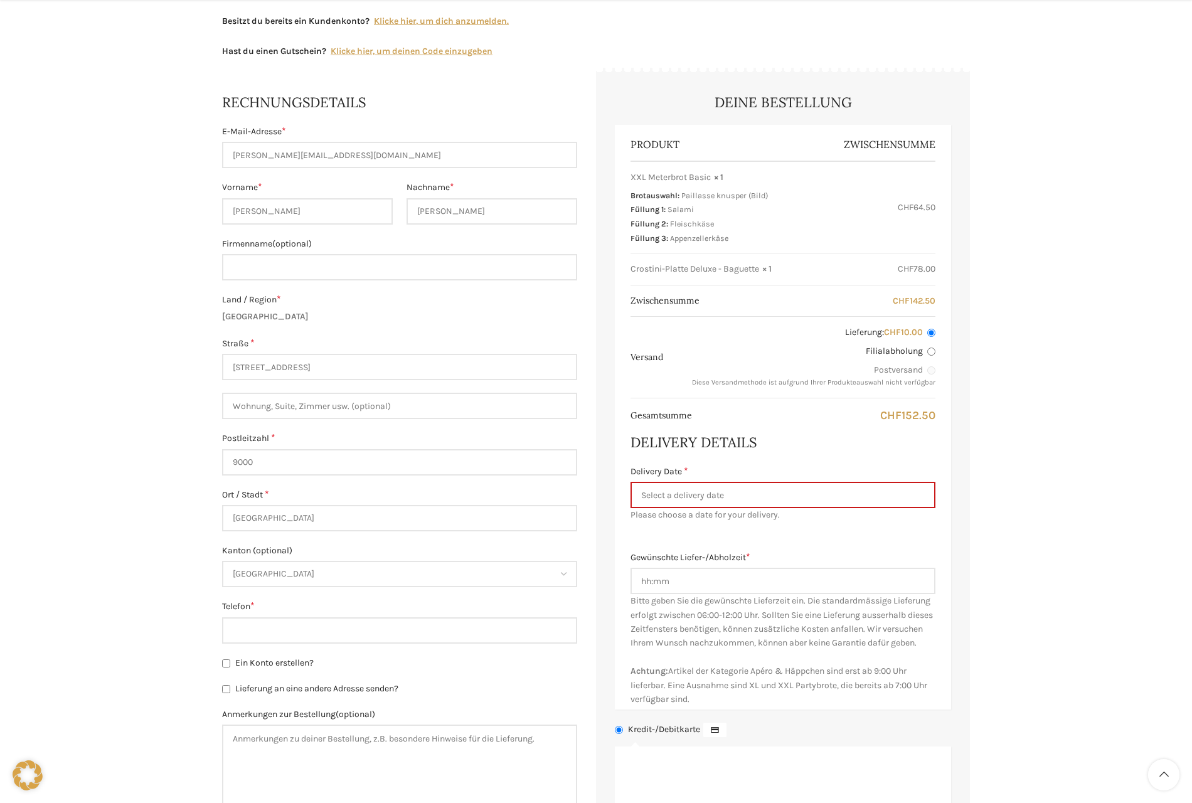
scroll to position [188, 0]
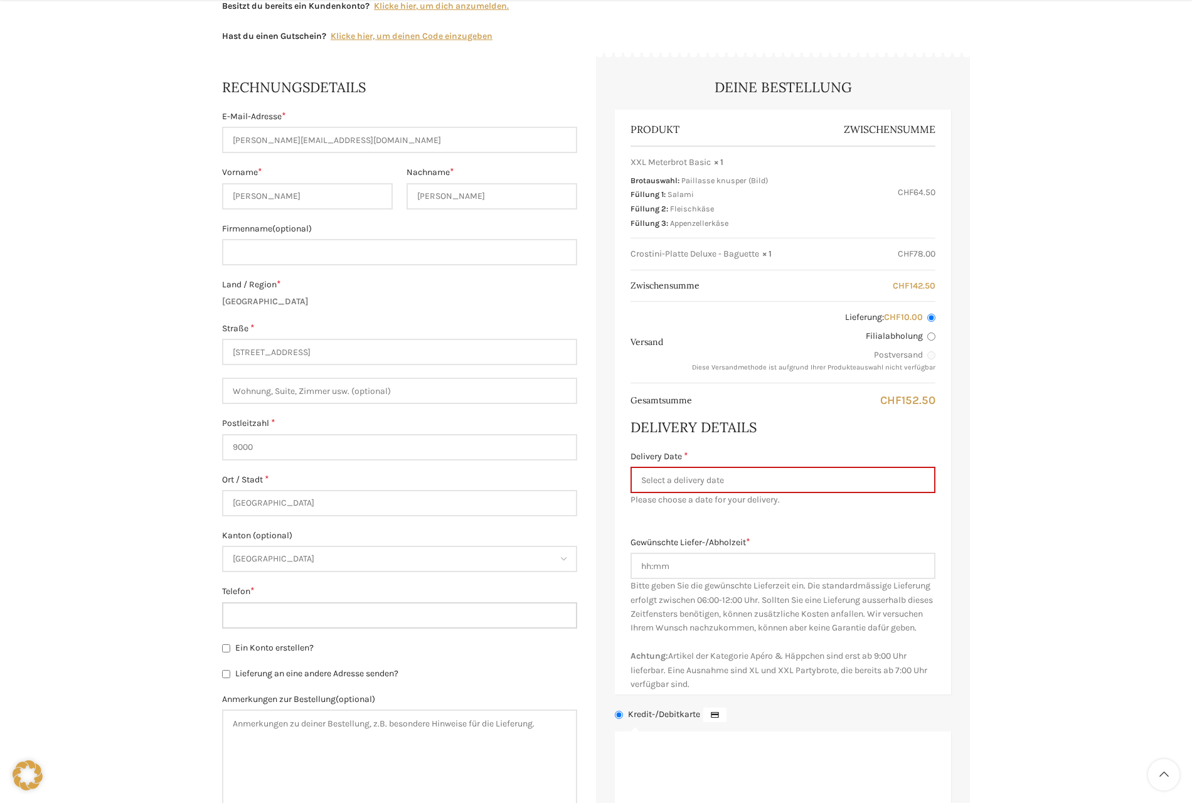
click at [274, 616] on input "Telefon *" at bounding box center [399, 615] width 355 height 26
type input "0793018039"
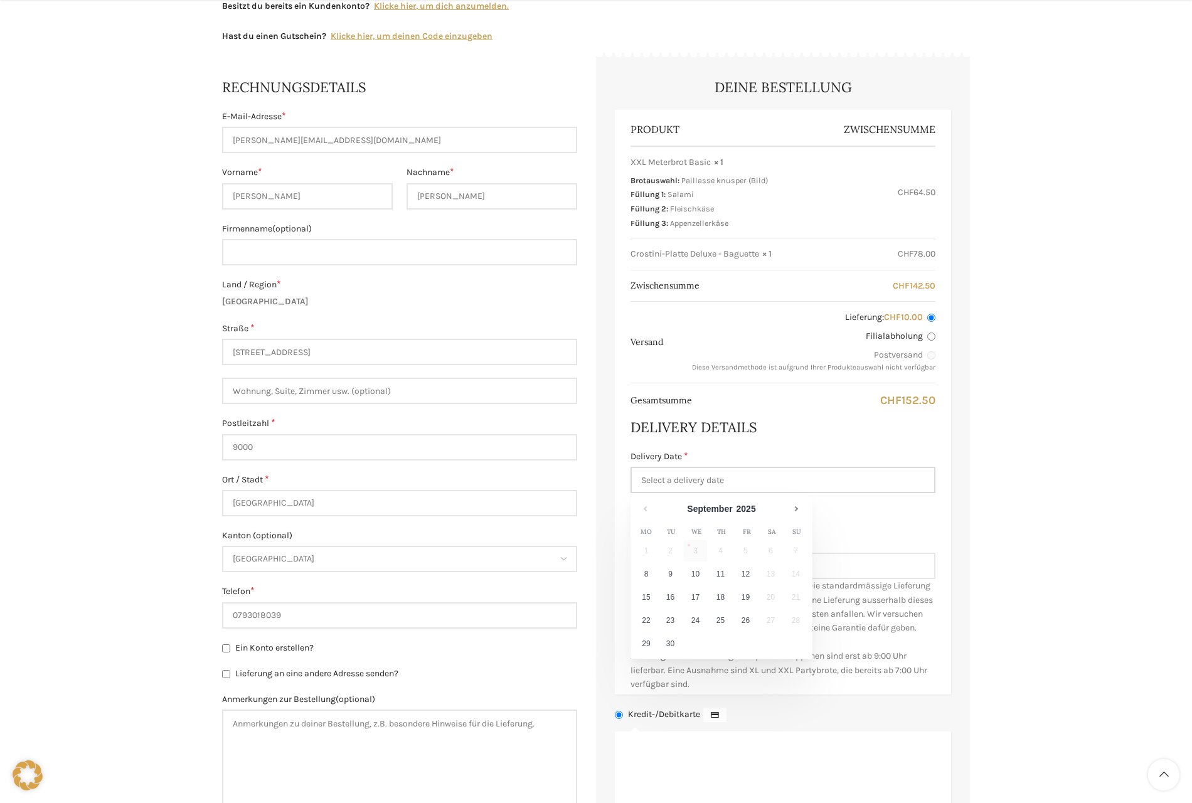
click at [731, 479] on input "Delivery Date *" at bounding box center [783, 480] width 305 height 26
click at [745, 551] on td "5" at bounding box center [746, 551] width 25 height 23
click at [990, 476] on div "Warenkorb Kasse Bestellung ausgeführt Besitzt du bereits ein Kundenkonto? Klick…" at bounding box center [596, 491] width 1192 height 1128
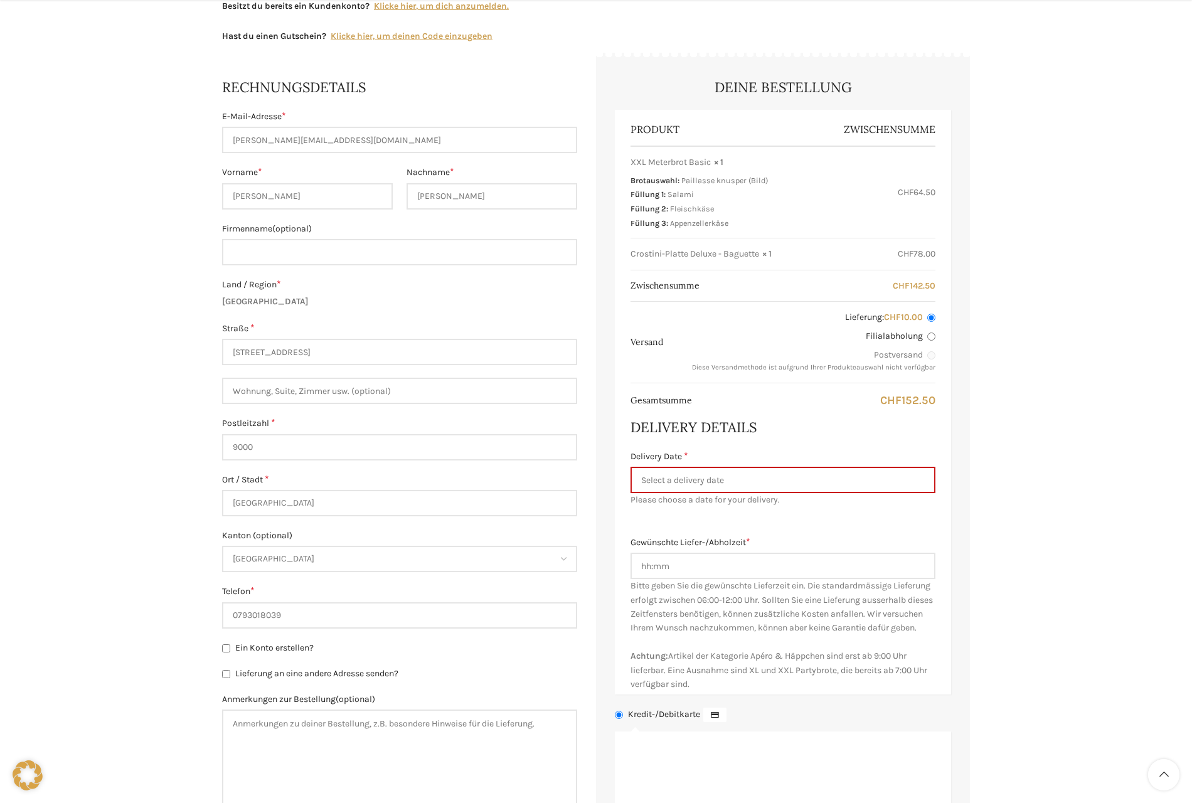
click at [929, 335] on input "Filialabholung" at bounding box center [931, 337] width 8 height 8
radio input "true"
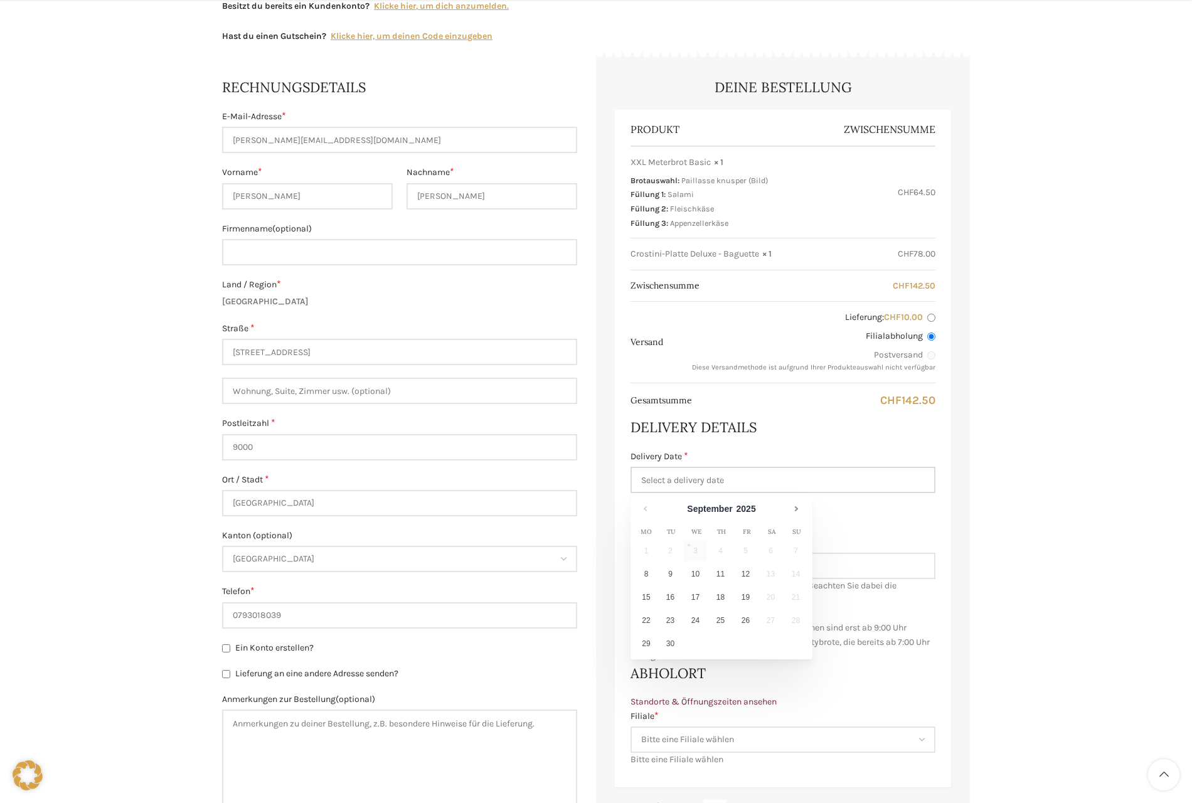
click at [801, 480] on input "Delivery Date *" at bounding box center [783, 480] width 305 height 26
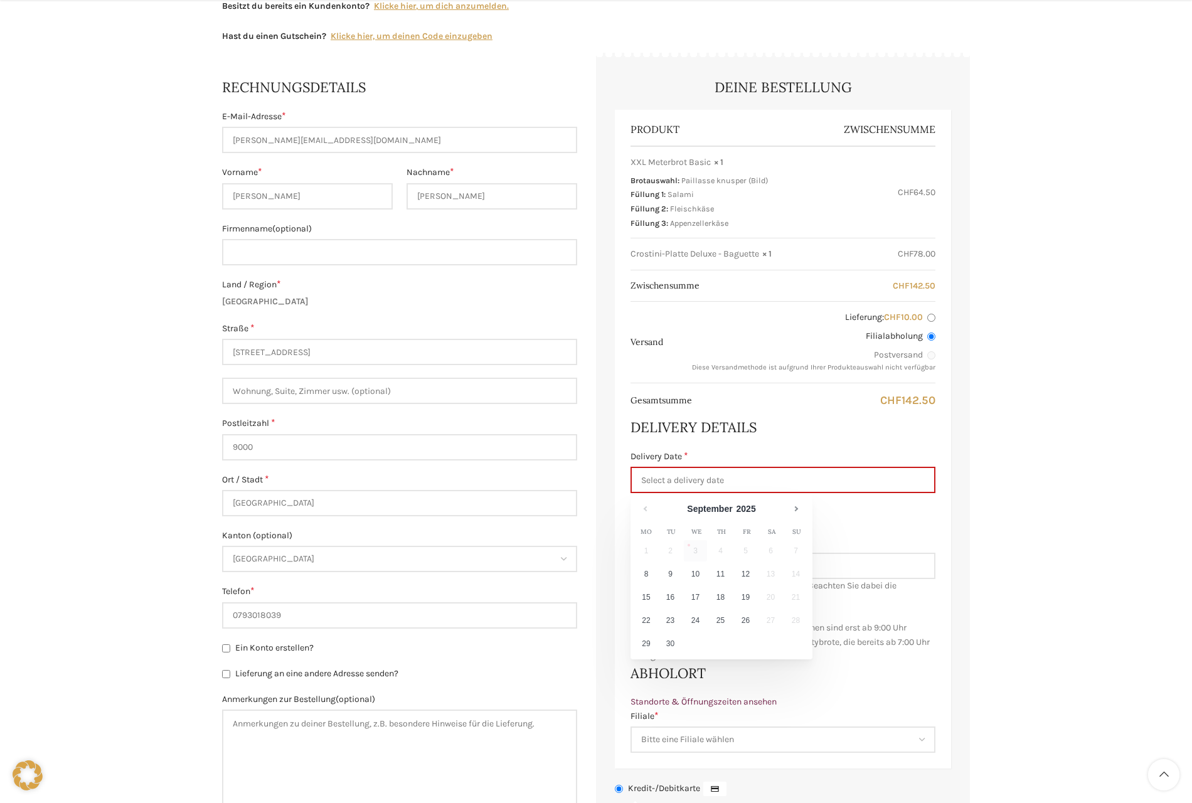
click at [748, 554] on td "5" at bounding box center [746, 551] width 25 height 23
click at [1111, 482] on div "Warenkorb Kasse Bestellung ausgeführt Besitzt du bereits ein Kundenkonto? Klick…" at bounding box center [596, 528] width 1192 height 1202
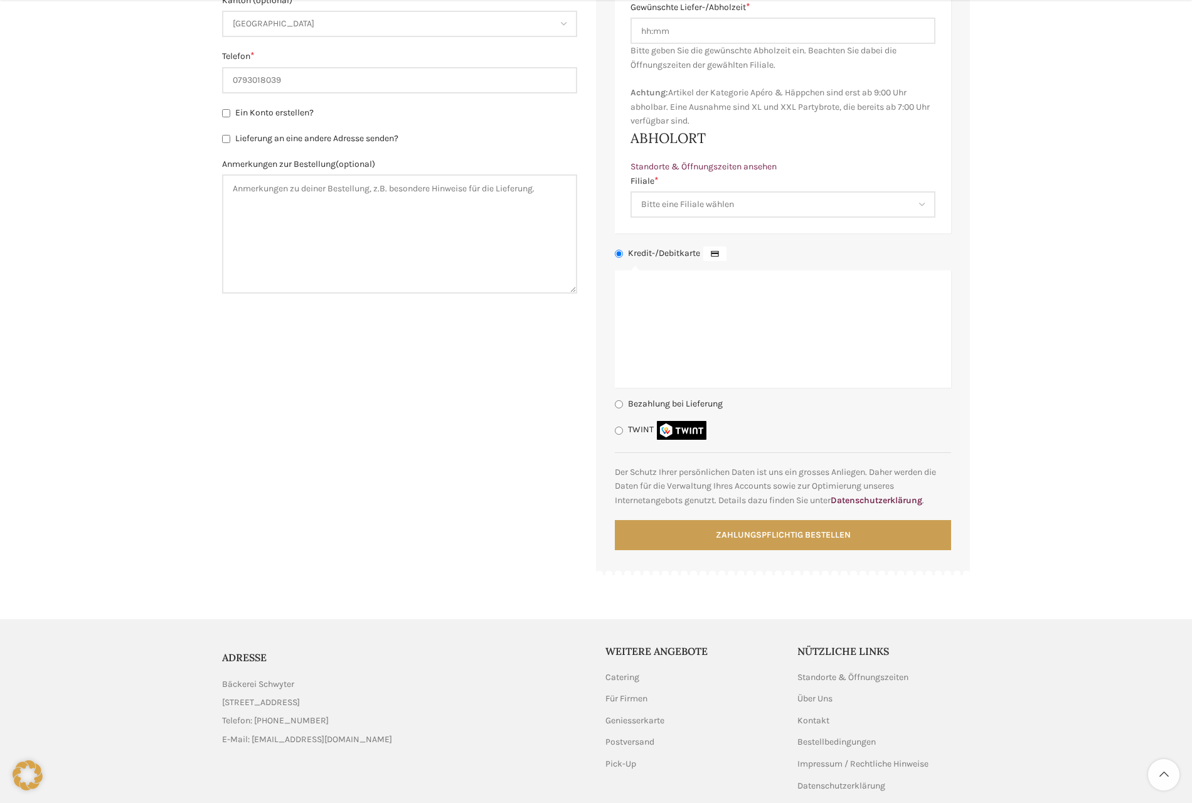
scroll to position [753, 0]
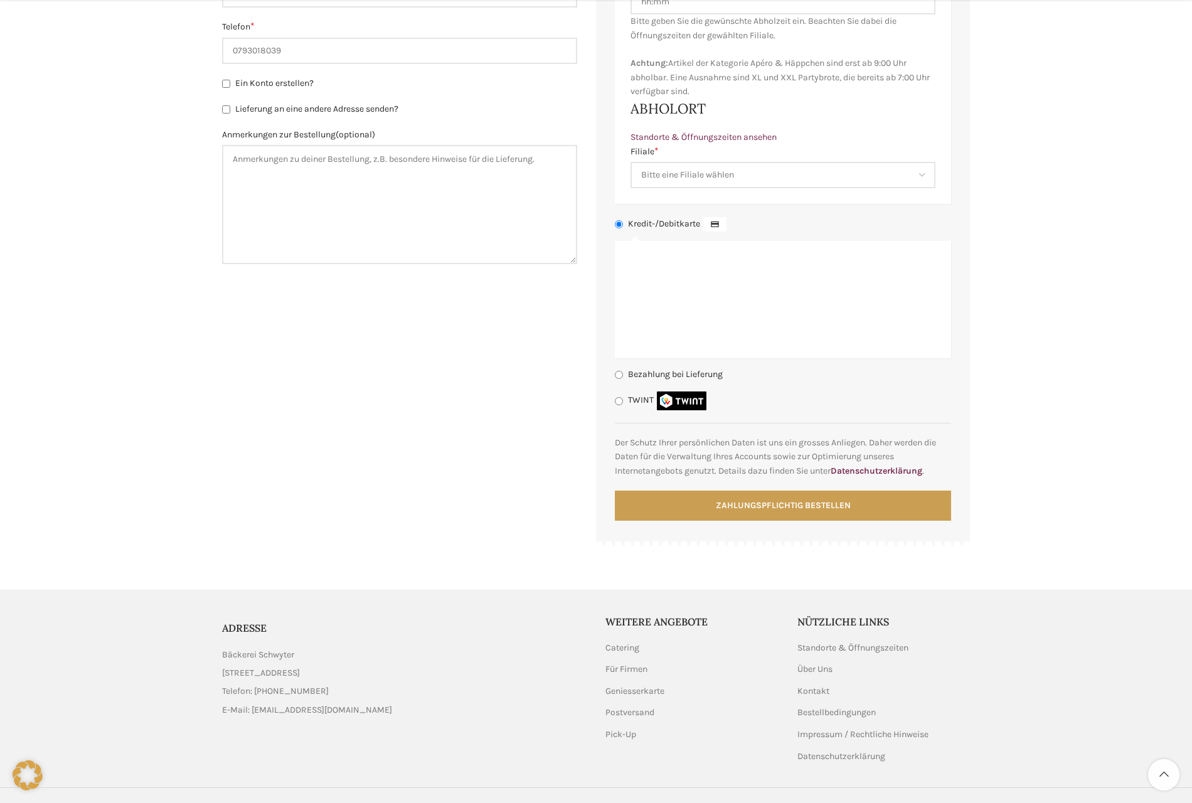
click at [345, 711] on link "List item link" at bounding box center [404, 710] width 365 height 14
click at [265, 694] on link "List item link" at bounding box center [404, 692] width 365 height 14
click at [663, 179] on select "Bitte eine Filiale wählen Backstube Schuppis Neugasse Lindenpark Bahnhof St. Ga…" at bounding box center [783, 175] width 305 height 26
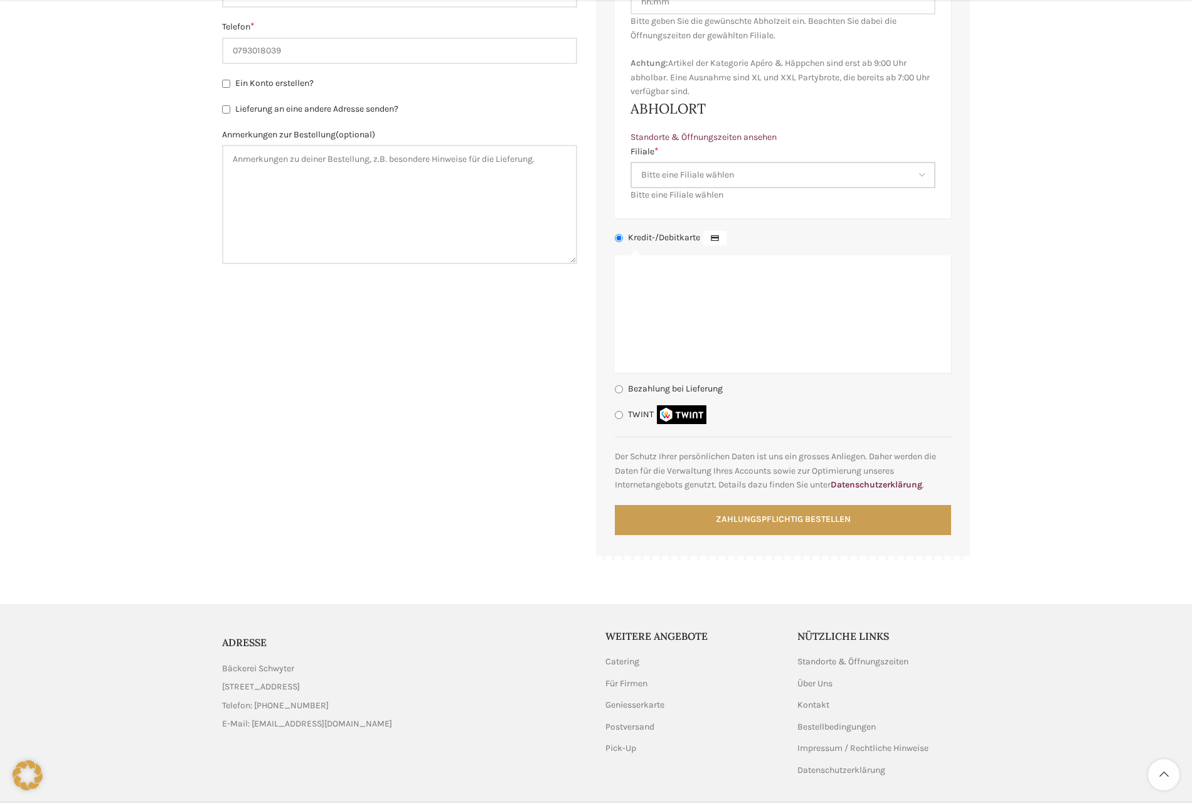
select select "11677"
click at [631, 162] on select "Bitte eine Filiale wählen Backstube Schuppis Neugasse Lindenpark Bahnhof St. Ga…" at bounding box center [783, 175] width 305 height 26
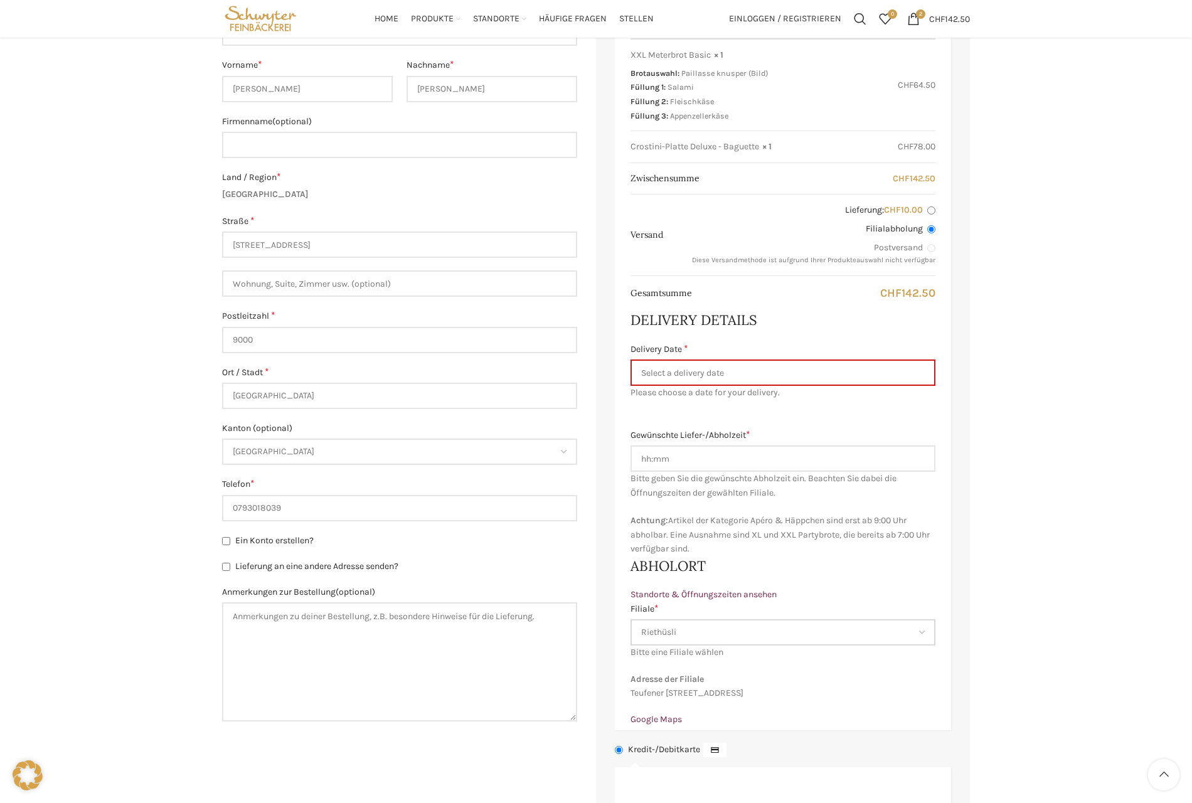
scroll to position [0, 0]
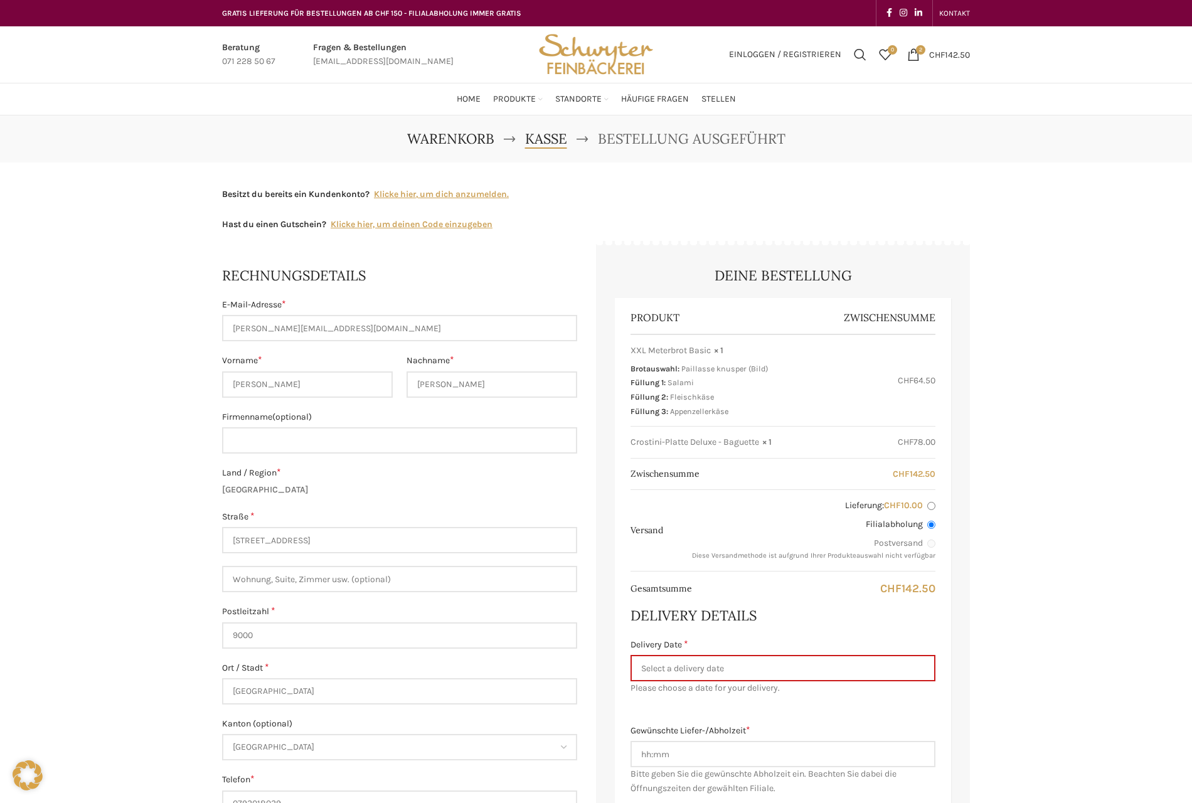
click at [447, 134] on span "Warenkorb" at bounding box center [450, 139] width 87 height 18
